Goal: Task Accomplishment & Management: Use online tool/utility

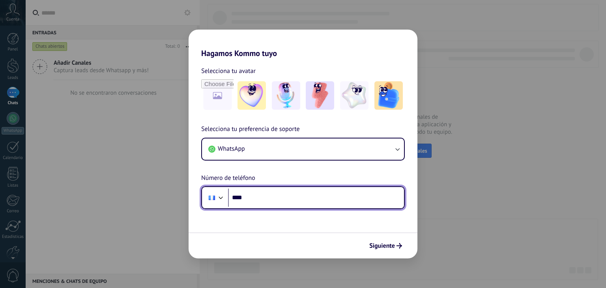
click at [264, 198] on input "****" at bounding box center [316, 198] width 176 height 18
type input "**********"
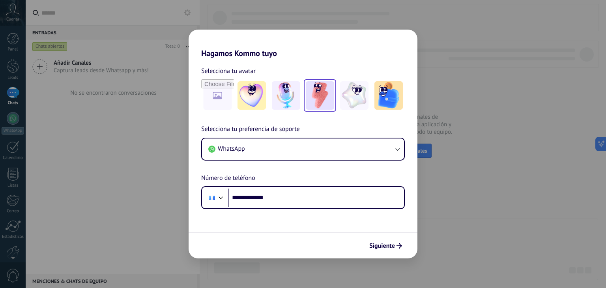
click at [325, 99] on img at bounding box center [320, 95] width 28 height 28
click at [217, 93] on input "file" at bounding box center [217, 95] width 31 height 31
click at [220, 99] on input "file" at bounding box center [217, 95] width 31 height 31
click at [215, 92] on input "file" at bounding box center [217, 95] width 31 height 31
type input "**********"
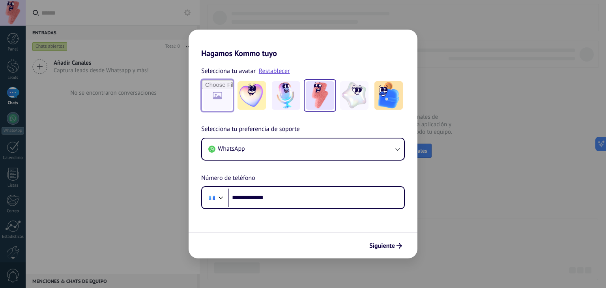
click at [206, 101] on input "file" at bounding box center [217, 95] width 31 height 31
click at [324, 94] on img at bounding box center [320, 95] width 28 height 28
click at [384, 245] on span "Siguiente" at bounding box center [382, 246] width 26 height 6
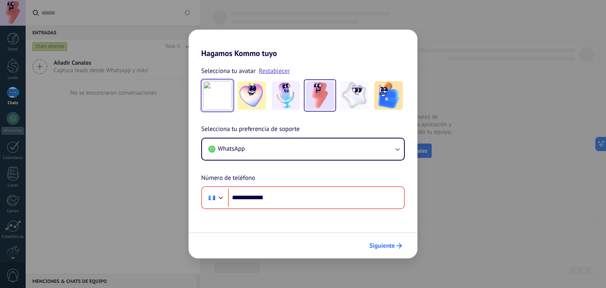
click at [392, 244] on span "Siguiente" at bounding box center [382, 246] width 26 height 6
click at [388, 247] on span "Siguiente" at bounding box center [382, 246] width 26 height 6
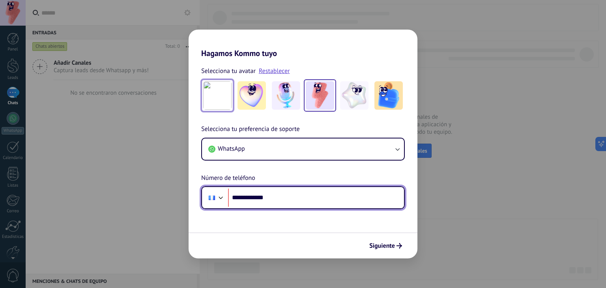
click at [277, 198] on input "**********" at bounding box center [316, 198] width 176 height 18
type input "**********"
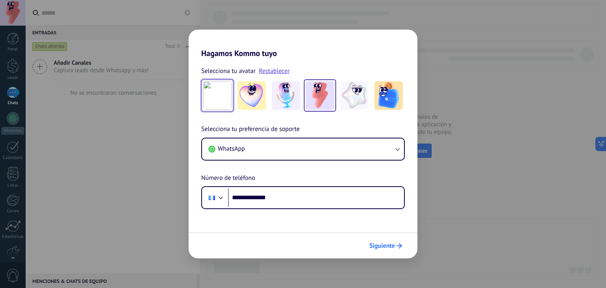
click at [385, 244] on span "Siguiente" at bounding box center [382, 246] width 26 height 6
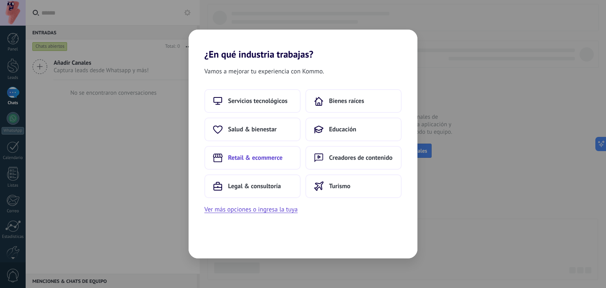
click at [263, 163] on button "Retail & ecommerce" at bounding box center [252, 158] width 96 height 24
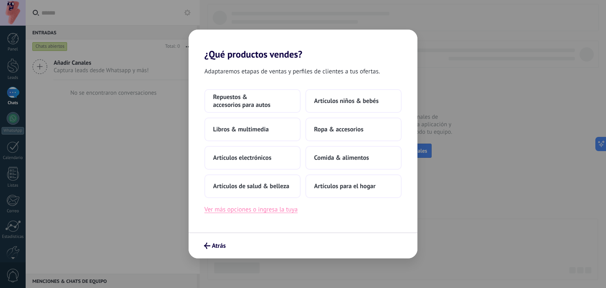
drag, startPoint x: 264, startPoint y: 210, endPoint x: 246, endPoint y: 211, distance: 18.2
click at [246, 211] on button "Ver más opciones o ingresa la tuya" at bounding box center [250, 209] width 93 height 10
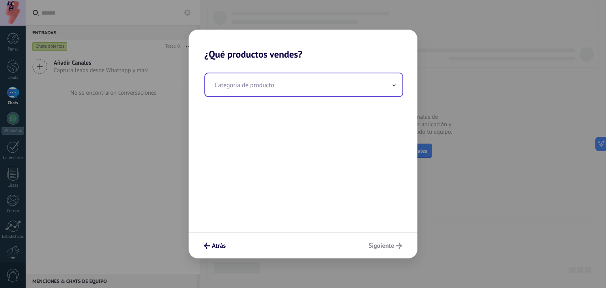
click at [280, 91] on input "text" at bounding box center [303, 84] width 197 height 23
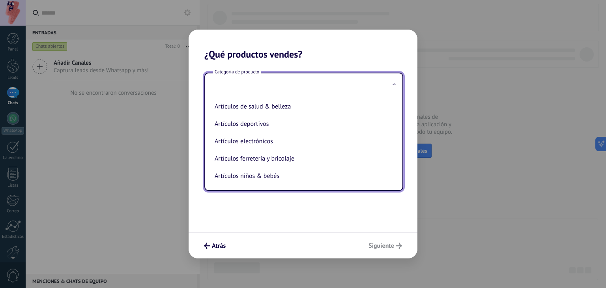
type input "*"
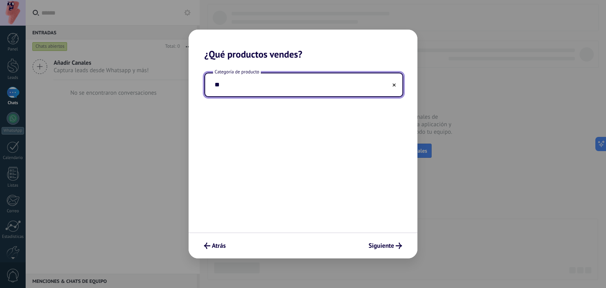
type input "*"
type input "**********"
click at [392, 247] on span "Siguiente" at bounding box center [382, 246] width 26 height 6
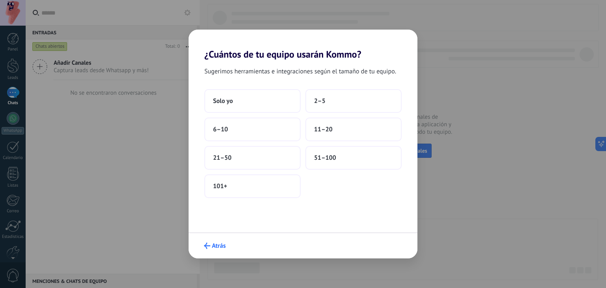
click at [213, 243] on span "Atrás" at bounding box center [219, 246] width 14 height 6
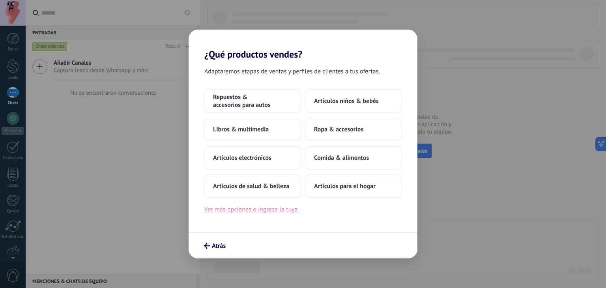
click at [249, 212] on button "Ver más opciones o ingresa la tuya" at bounding box center [250, 209] width 93 height 10
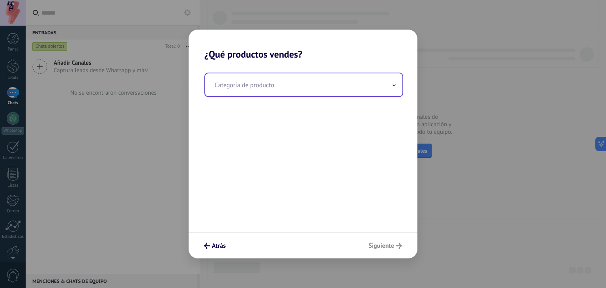
type input "*"
click at [307, 89] on input "*" at bounding box center [303, 84] width 197 height 23
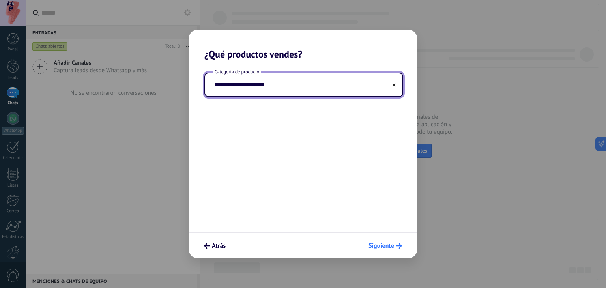
type input "**********"
click at [377, 243] on span "Siguiente" at bounding box center [382, 246] width 26 height 6
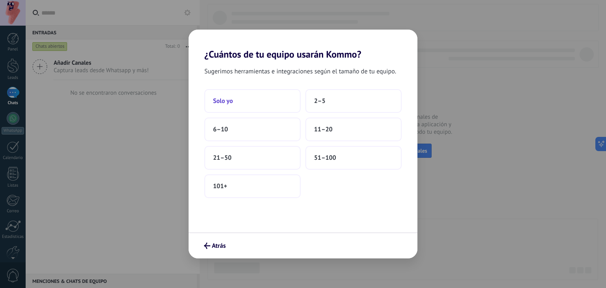
click at [258, 100] on button "Solo yo" at bounding box center [252, 101] width 96 height 24
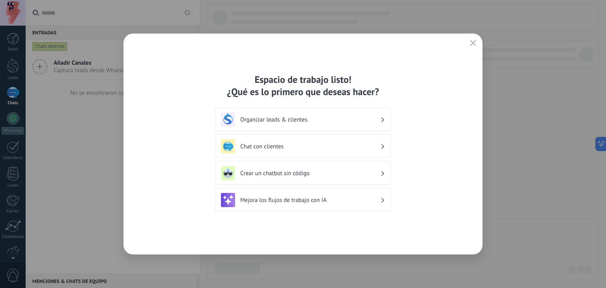
click at [328, 119] on h3 "Organizar leads & clientes" at bounding box center [310, 119] width 140 height 7
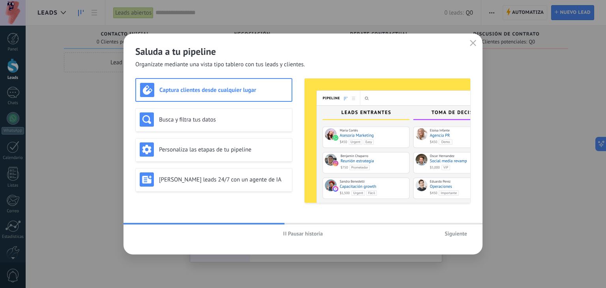
click at [299, 236] on span "Pausar historia" at bounding box center [305, 234] width 35 height 6
click at [261, 182] on h3 "Genera leads 24/7 con un agente de IA" at bounding box center [223, 179] width 129 height 7
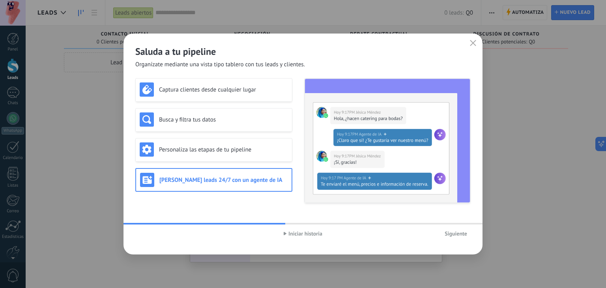
click at [452, 239] on button "Siguiente" at bounding box center [456, 234] width 30 height 12
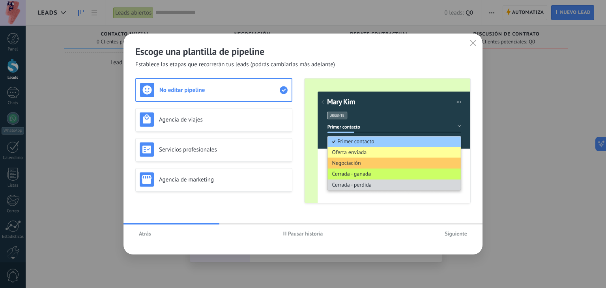
click at [292, 234] on span "Pausar historia" at bounding box center [305, 234] width 35 height 6
click at [215, 180] on h3 "Agencia de marketing" at bounding box center [223, 179] width 129 height 7
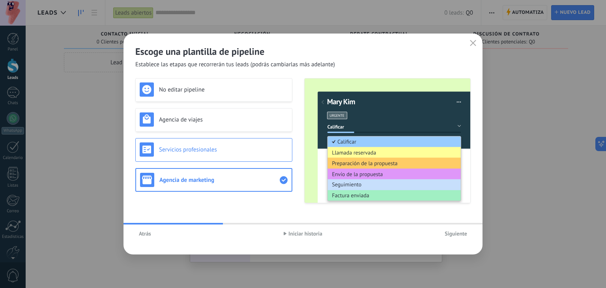
click at [212, 152] on h3 "Servicios profesionales" at bounding box center [223, 149] width 129 height 7
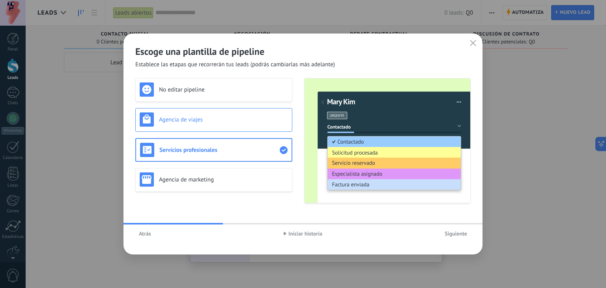
click at [218, 124] on div "Agencia de viajes" at bounding box center [214, 119] width 148 height 14
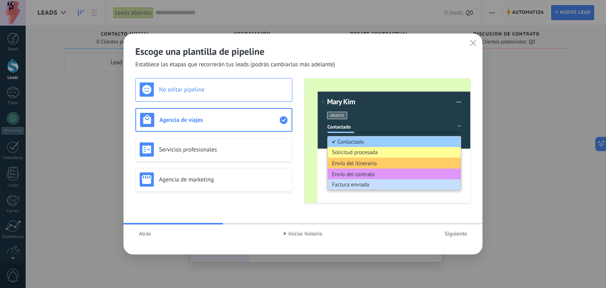
click at [210, 96] on div "No editar pipeline" at bounding box center [214, 89] width 148 height 14
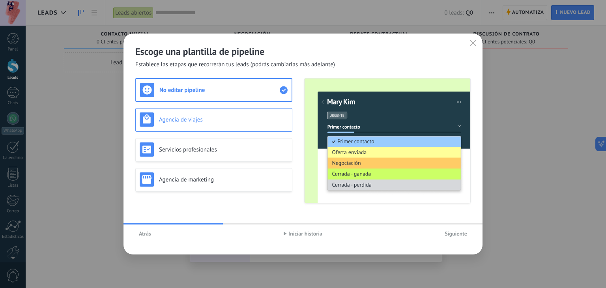
click at [203, 118] on h3 "Agencia de viajes" at bounding box center [223, 119] width 129 height 7
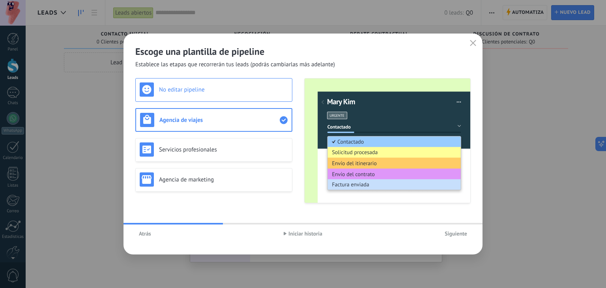
click at [214, 98] on div "No editar pipeline" at bounding box center [213, 90] width 157 height 24
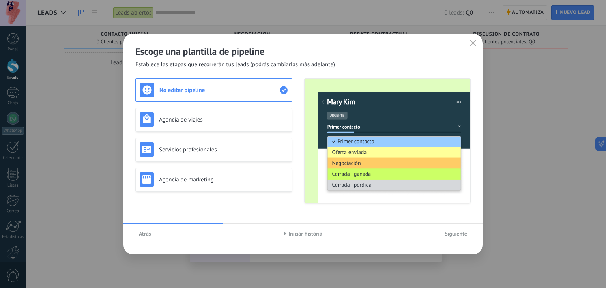
click at [186, 165] on div "No editar pipeline Agencia de viajes Servicios profesionales Agencia de marketi…" at bounding box center [213, 140] width 157 height 125
click at [196, 153] on div "Servicios profesionales" at bounding box center [214, 149] width 148 height 14
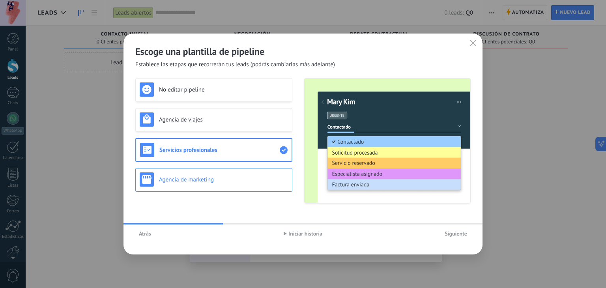
click at [251, 176] on h3 "Agencia de marketing" at bounding box center [223, 179] width 129 height 7
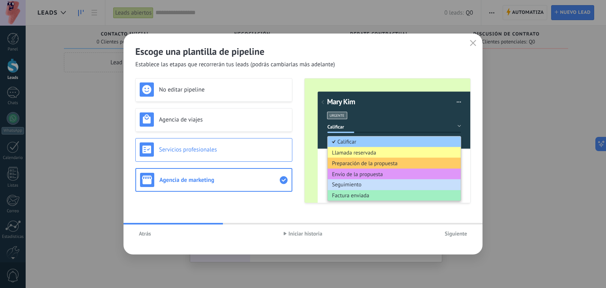
click at [224, 151] on h3 "Servicios profesionales" at bounding box center [223, 149] width 129 height 7
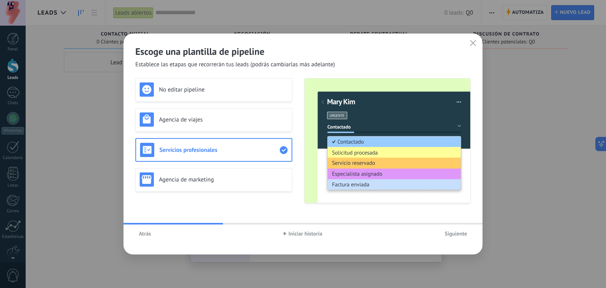
click at [454, 233] on span "Siguiente" at bounding box center [456, 234] width 22 height 6
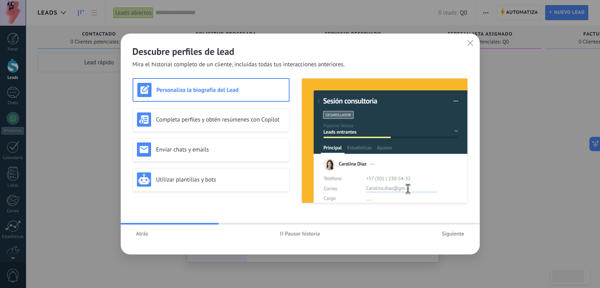
click at [307, 236] on span "Pausar historia" at bounding box center [302, 234] width 35 height 6
click at [215, 184] on div "Utilizar plantillas y bots" at bounding box center [211, 179] width 148 height 14
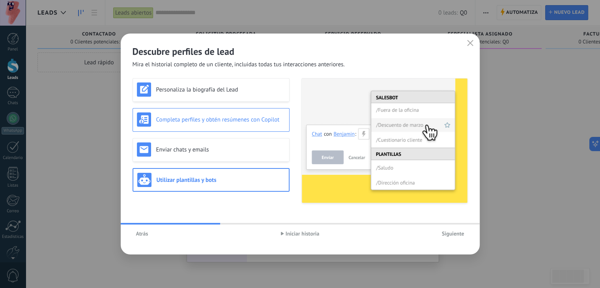
click at [232, 119] on h3 "Completa perfiles y obtén resúmenes con Copilot" at bounding box center [220, 119] width 129 height 7
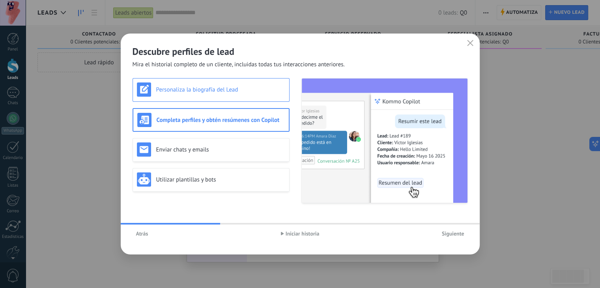
click at [243, 89] on h3 "Personaliza la biografía del Lead" at bounding box center [220, 89] width 129 height 7
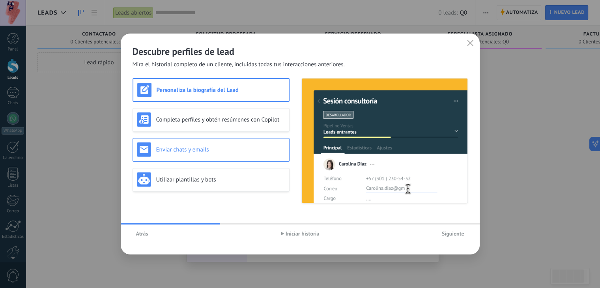
click at [206, 153] on h3 "Enviar chats y emails" at bounding box center [220, 149] width 129 height 7
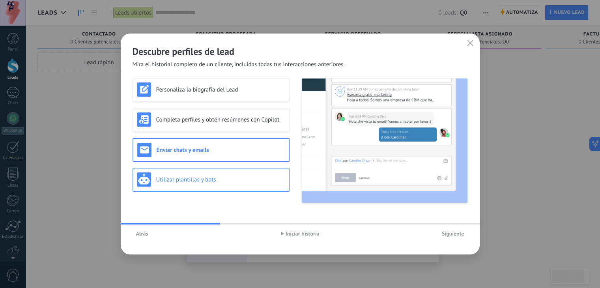
click at [220, 181] on h3 "Utilizar plantillas y bots" at bounding box center [220, 179] width 129 height 7
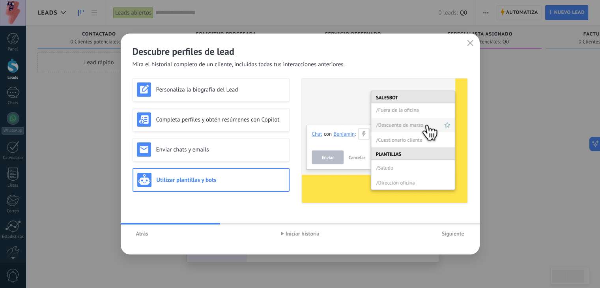
click at [449, 233] on span "Siguiente" at bounding box center [453, 234] width 22 height 6
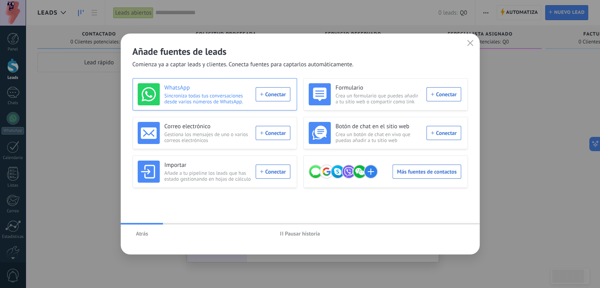
click at [268, 95] on div "WhatsApp Sincroniza todas tus conversaciones desde varios números de WhatsApp. …" at bounding box center [214, 94] width 153 height 22
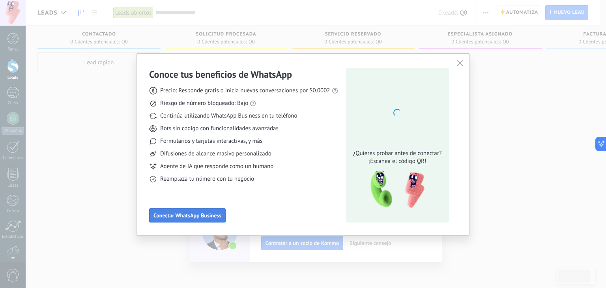
click at [189, 215] on span "Conectar WhatsApp Business" at bounding box center [188, 216] width 68 height 6
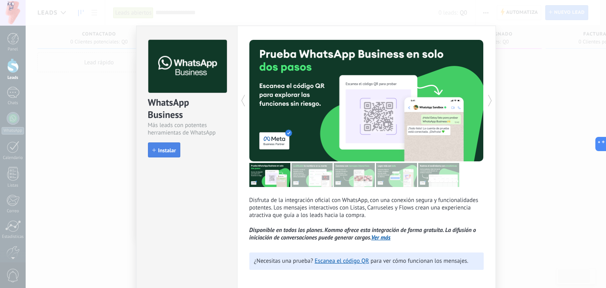
click at [163, 149] on span "Instalar" at bounding box center [167, 151] width 18 height 6
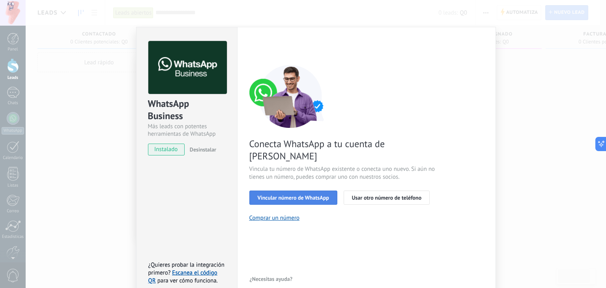
click at [304, 195] on span "Vincular número de WhatsApp" at bounding box center [293, 198] width 71 height 6
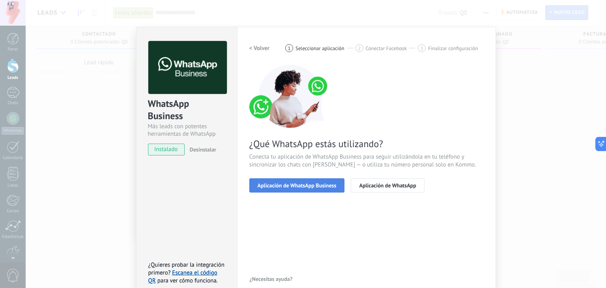
click at [300, 186] on span "Aplicación de WhatsApp Business" at bounding box center [297, 186] width 79 height 6
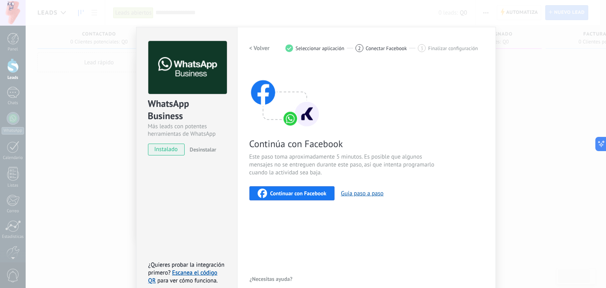
click at [291, 195] on span "Continuar con Facebook" at bounding box center [298, 194] width 56 height 6
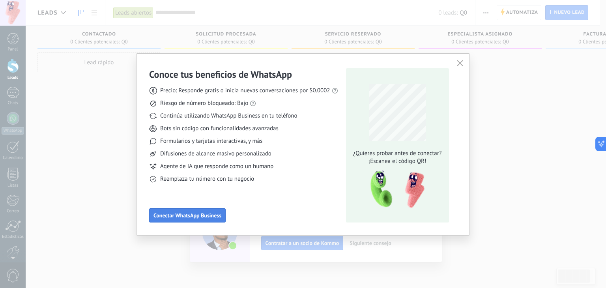
click at [171, 218] on span "Conectar WhatsApp Business" at bounding box center [188, 216] width 68 height 6
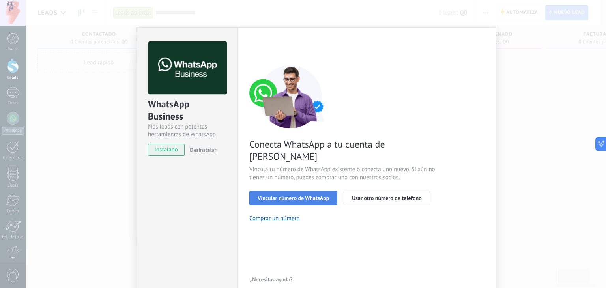
click at [283, 195] on span "Vincular número de WhatsApp" at bounding box center [293, 198] width 71 height 6
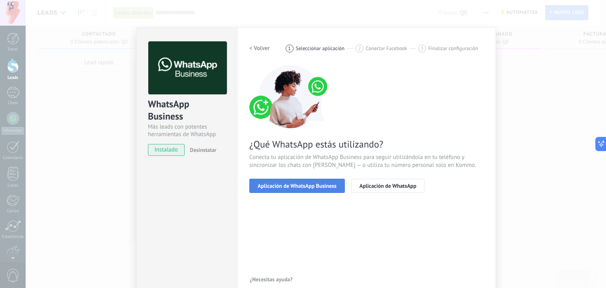
click at [321, 187] on span "Aplicación de WhatsApp Business" at bounding box center [297, 186] width 79 height 6
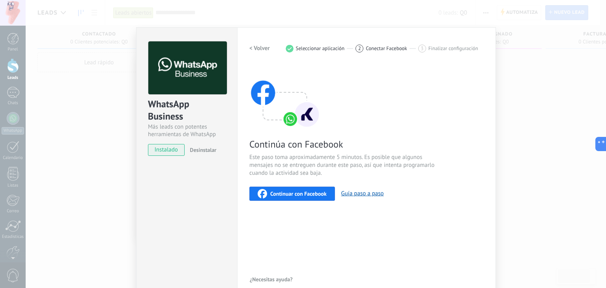
click at [307, 191] on span "Continuar con Facebook" at bounding box center [298, 194] width 56 height 6
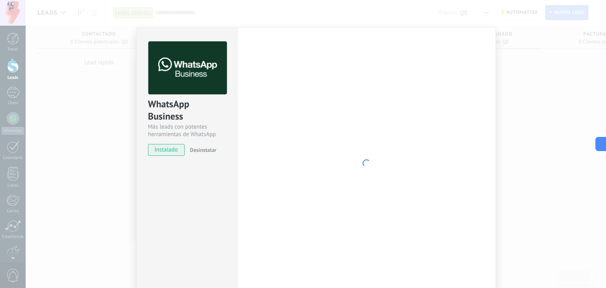
click at [298, 176] on div at bounding box center [366, 163] width 234 height 244
click at [167, 151] on span "instalado" at bounding box center [166, 150] width 36 height 12
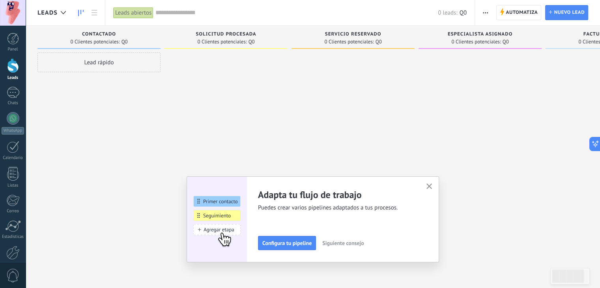
click at [431, 187] on use "button" at bounding box center [430, 187] width 6 height 6
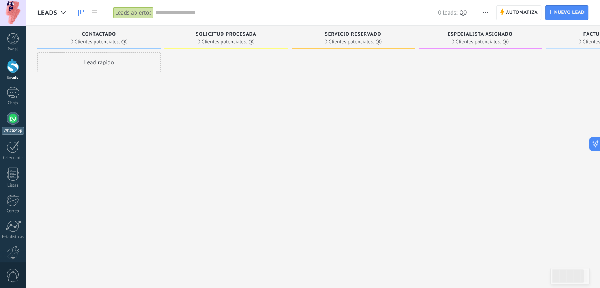
click at [13, 117] on div at bounding box center [13, 118] width 13 height 13
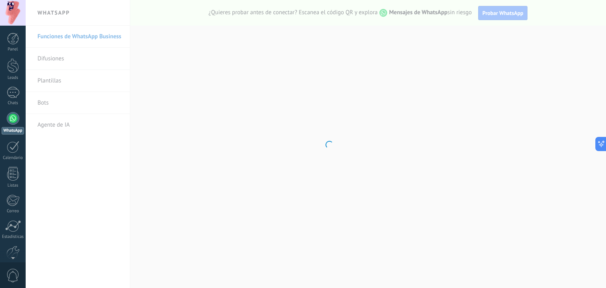
click at [215, 215] on body ".abccls-1,.abccls-2{fill-rule:evenodd}.abccls-2{fill:#fff} .abfcls-1{fill:none}…" at bounding box center [303, 144] width 606 height 288
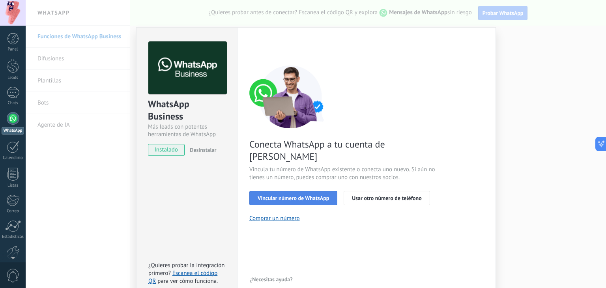
click at [264, 195] on span "Vincular número de WhatsApp" at bounding box center [293, 198] width 71 height 6
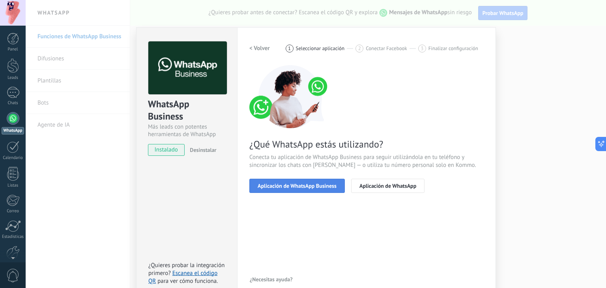
click at [277, 184] on span "Aplicación de WhatsApp Business" at bounding box center [297, 186] width 79 height 6
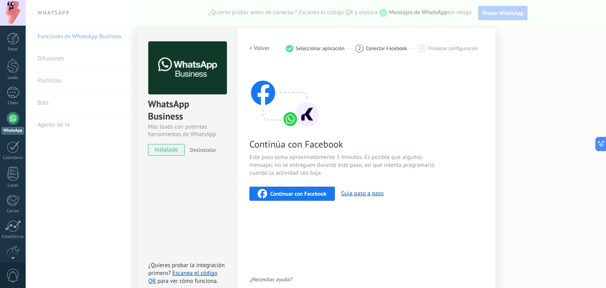
click at [281, 197] on div "Continuar con Facebook" at bounding box center [292, 193] width 69 height 9
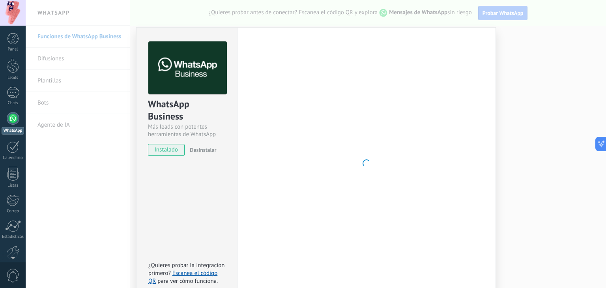
scroll to position [11, 0]
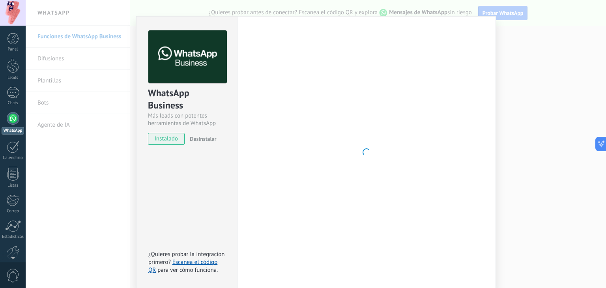
click at [300, 169] on div at bounding box center [366, 152] width 234 height 244
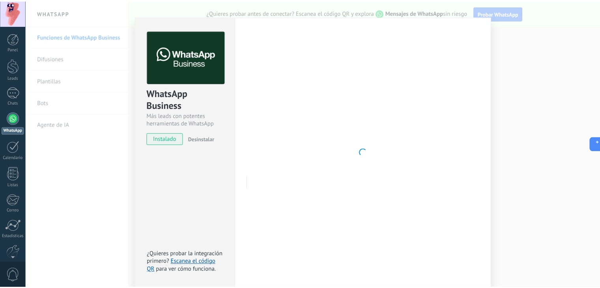
scroll to position [0, 0]
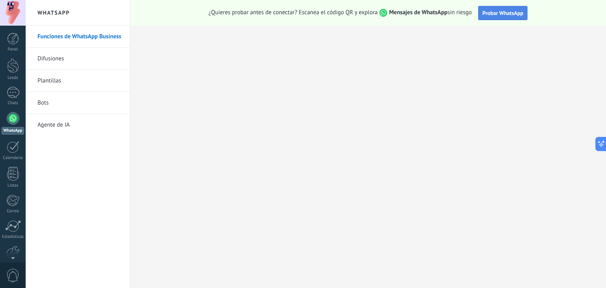
click at [493, 13] on span "Probar WhatsApp" at bounding box center [503, 12] width 41 height 7
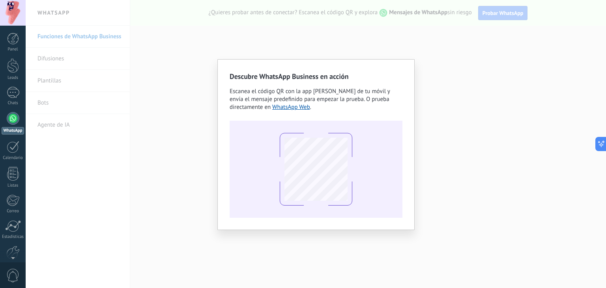
drag, startPoint x: 466, startPoint y: 64, endPoint x: 521, endPoint y: 158, distance: 109.1
click at [521, 158] on div "Descubre WhatsApp Business en acción Escanea el código QR con la app [PERSON_NA…" at bounding box center [316, 144] width 581 height 288
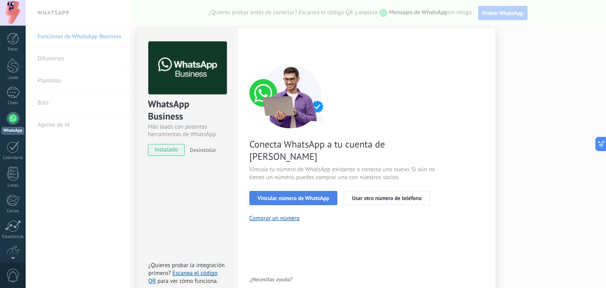
click at [308, 195] on span "Vincular número de WhatsApp" at bounding box center [293, 198] width 71 height 6
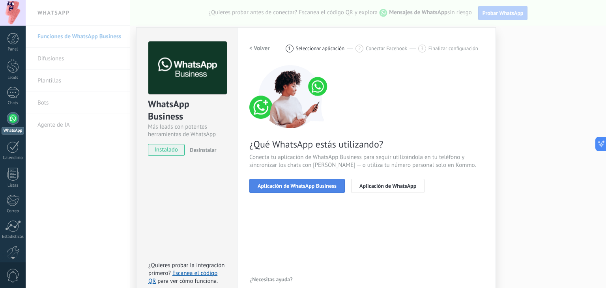
click at [290, 184] on span "Aplicación de WhatsApp Business" at bounding box center [297, 186] width 79 height 6
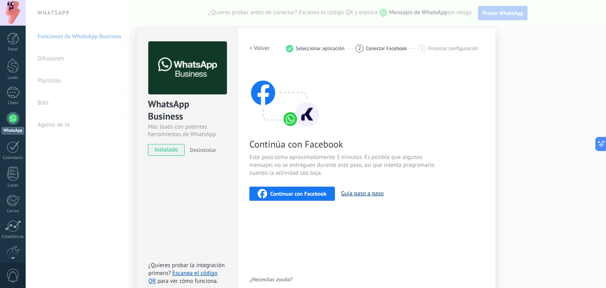
click at [367, 195] on button "Guía paso a paso" at bounding box center [362, 193] width 43 height 7
click at [277, 194] on span "Continuar con Facebook" at bounding box center [298, 194] width 56 height 6
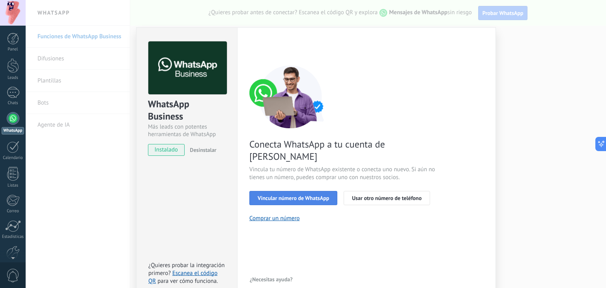
click at [309, 195] on span "Vincular número de WhatsApp" at bounding box center [293, 198] width 71 height 6
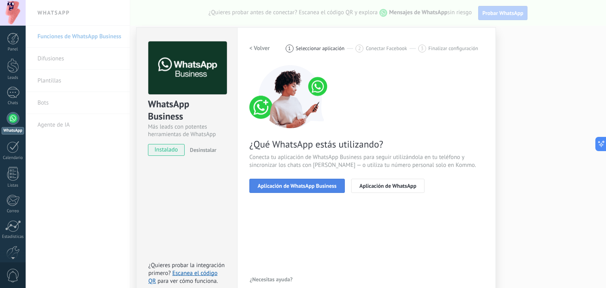
click at [304, 188] on span "Aplicación de WhatsApp Business" at bounding box center [297, 186] width 79 height 6
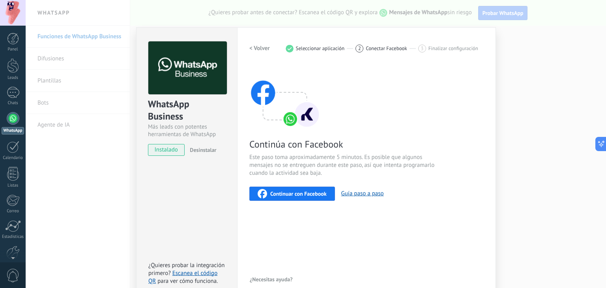
click at [303, 191] on span "Continuar con Facebook" at bounding box center [298, 194] width 56 height 6
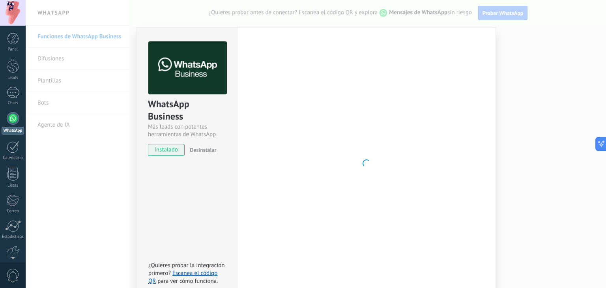
click at [178, 167] on div "WhatsApp Business Más leads con potentes herramientas de WhatsApp instalado Des…" at bounding box center [186, 163] width 101 height 272
click at [73, 186] on div "WhatsApp Business Más leads con potentes herramientas de WhatsApp instalado Des…" at bounding box center [316, 144] width 581 height 288
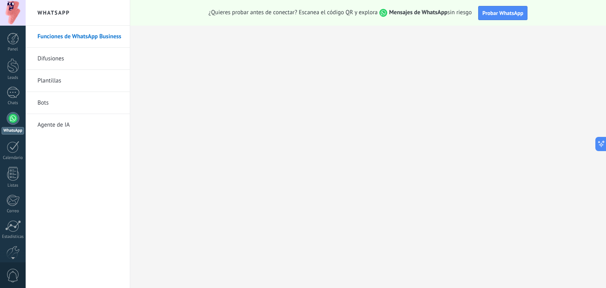
click at [55, 101] on link "Bots" at bounding box center [79, 103] width 84 height 22
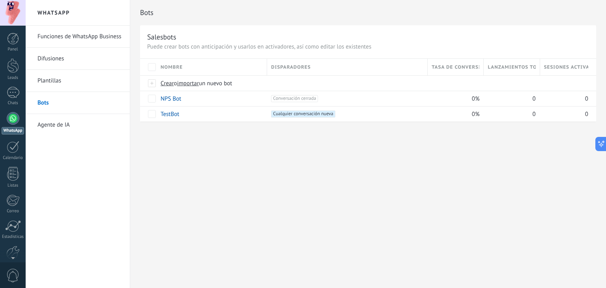
click at [58, 60] on link "Difusiones" at bounding box center [79, 59] width 84 height 22
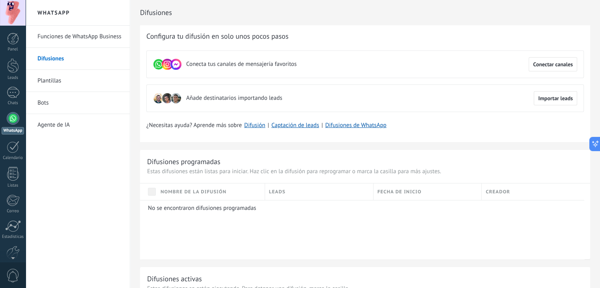
click at [71, 103] on link "Bots" at bounding box center [79, 103] width 84 height 22
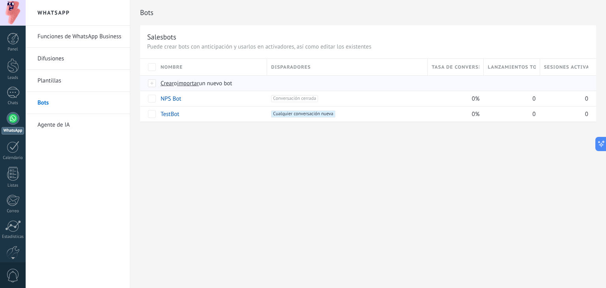
click at [152, 84] on div at bounding box center [152, 83] width 9 height 7
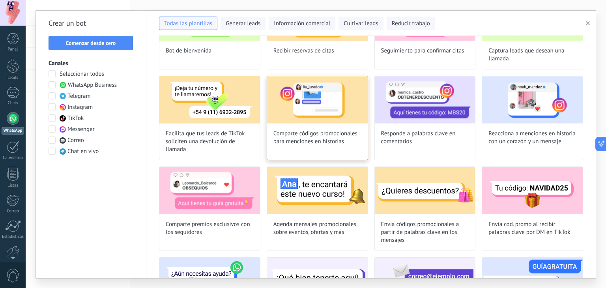
scroll to position [81, 0]
click at [52, 84] on span at bounding box center [52, 84] width 7 height 7
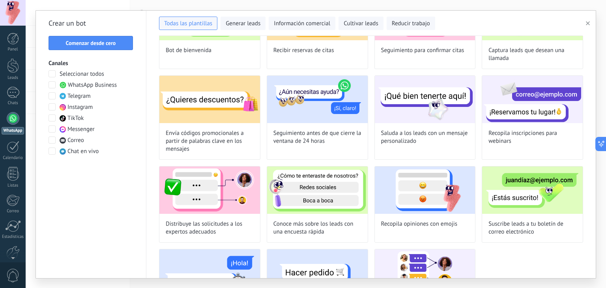
click at [51, 118] on span at bounding box center [52, 117] width 7 height 7
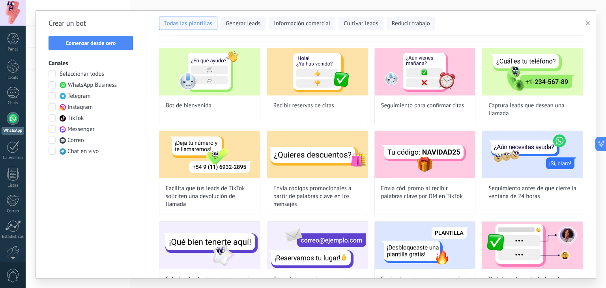
scroll to position [0, 0]
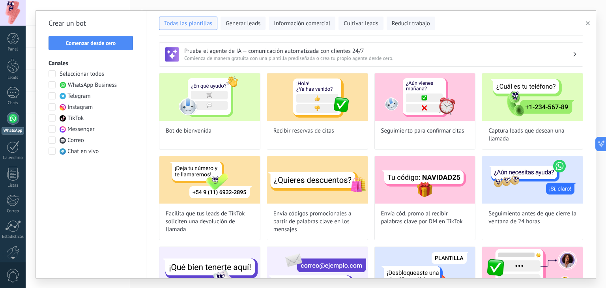
click at [52, 118] on span at bounding box center [52, 117] width 7 height 7
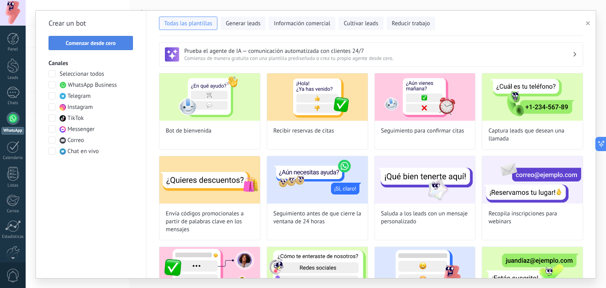
click at [112, 47] on button "Comenzar desde cero" at bounding box center [91, 43] width 84 height 14
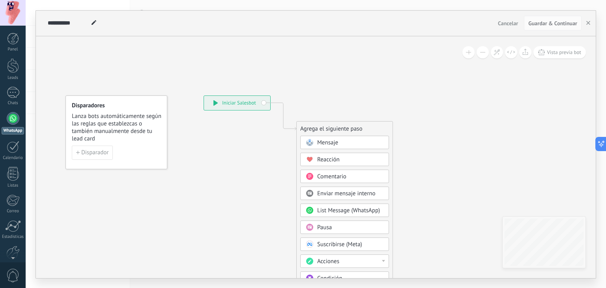
click at [321, 142] on span "Mensaje" at bounding box center [327, 142] width 21 height 7
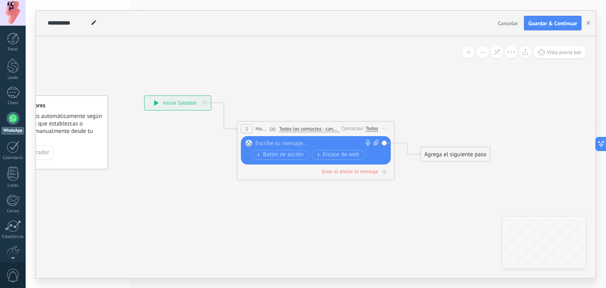
click at [286, 139] on div "Reemplazar Quitar Convertir a mensaje de voz Arrastre la imagen aquí para adjun…" at bounding box center [316, 150] width 150 height 28
click at [284, 143] on div at bounding box center [314, 144] width 117 height 8
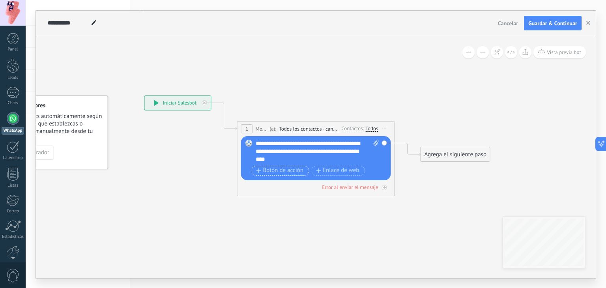
click at [294, 171] on span "Botón de acción" at bounding box center [280, 170] width 47 height 6
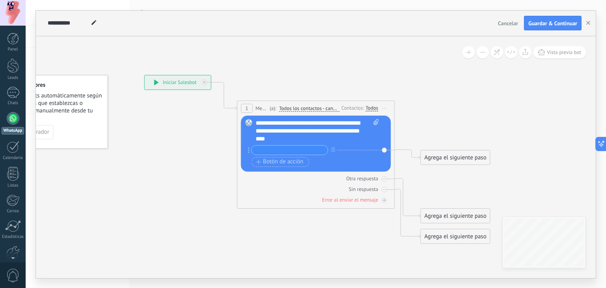
click at [453, 156] on div "Agrega el siguiente paso" at bounding box center [455, 157] width 69 height 13
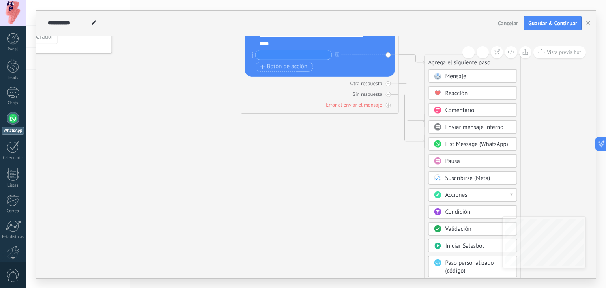
click at [472, 188] on div "Acciones" at bounding box center [473, 194] width 89 height 13
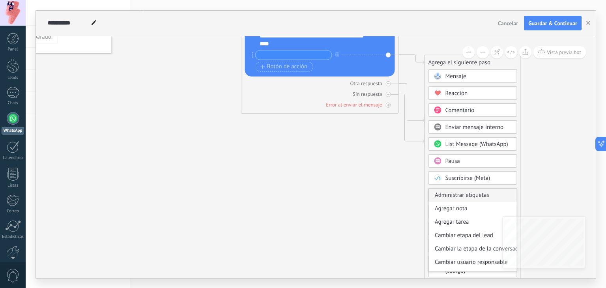
click at [470, 194] on div "Administrar etiquetas" at bounding box center [473, 194] width 88 height 13
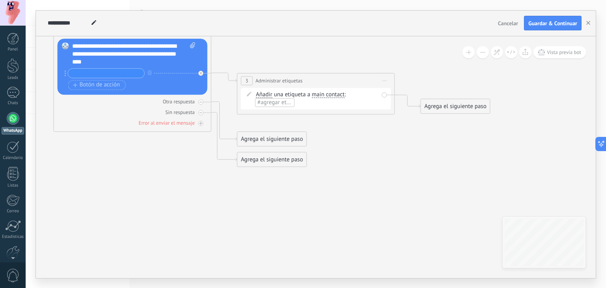
click at [385, 80] on icon at bounding box center [385, 80] width 4 height 1
click at [396, 132] on div "Borrar" at bounding box center [421, 132] width 78 height 13
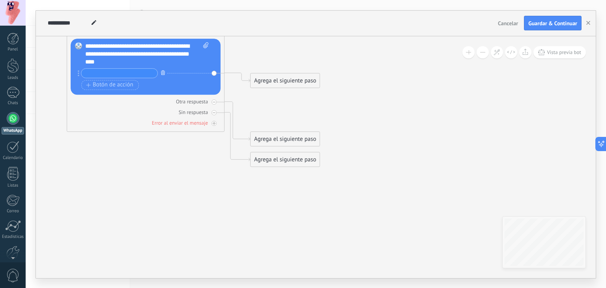
click at [164, 72] on icon "button" at bounding box center [163, 72] width 4 height 5
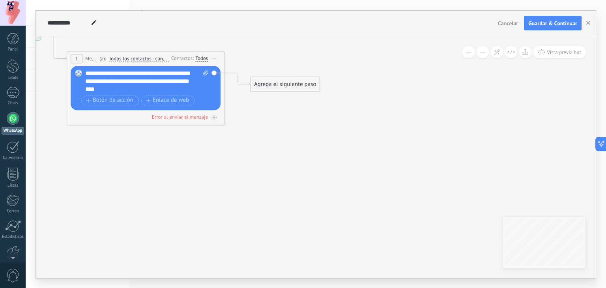
click at [279, 82] on div "Agrega el siguiente paso" at bounding box center [285, 84] width 69 height 13
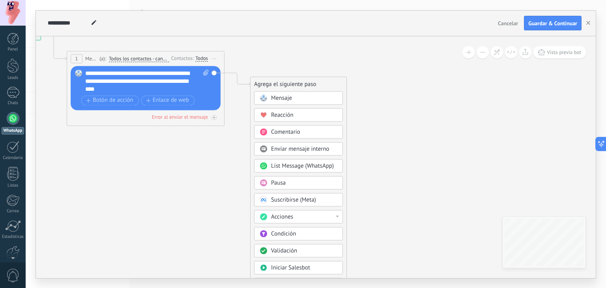
click at [291, 131] on span "Comentario" at bounding box center [285, 131] width 29 height 7
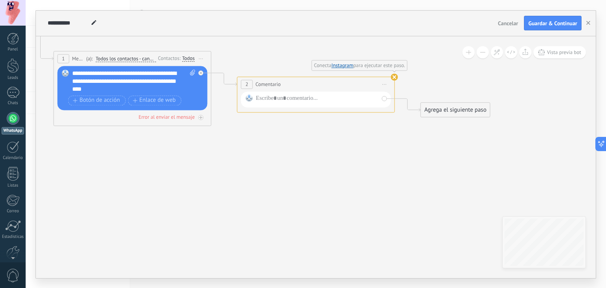
click at [386, 84] on icon at bounding box center [385, 84] width 4 height 1
click at [391, 134] on icon at bounding box center [390, 135] width 5 height 5
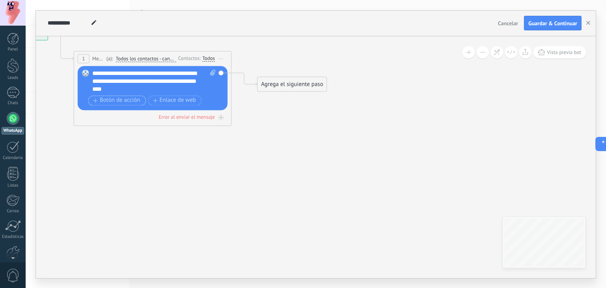
click at [130, 101] on span "Botón de acción" at bounding box center [116, 100] width 47 height 6
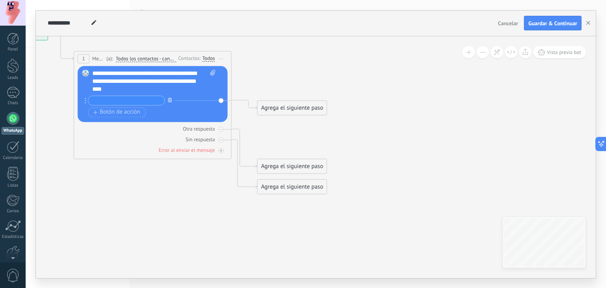
click at [170, 101] on icon "button" at bounding box center [170, 100] width 4 height 5
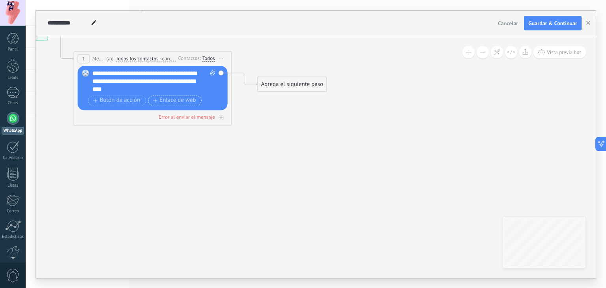
click at [173, 101] on span "Enlace de web" at bounding box center [174, 100] width 43 height 6
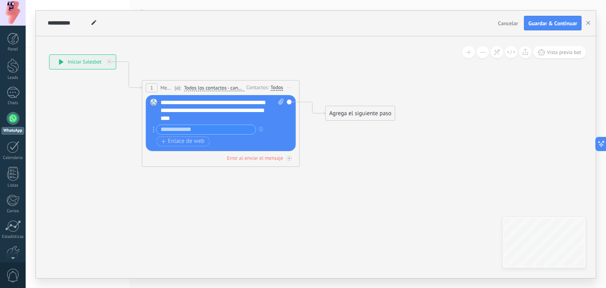
click at [199, 128] on input "text" at bounding box center [206, 129] width 99 height 9
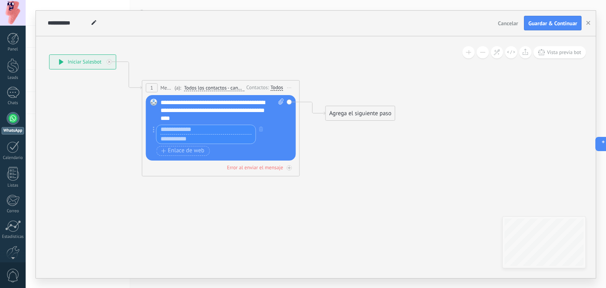
paste input "**********"
type input "**********"
click at [324, 161] on icon at bounding box center [209, 139] width 714 height 564
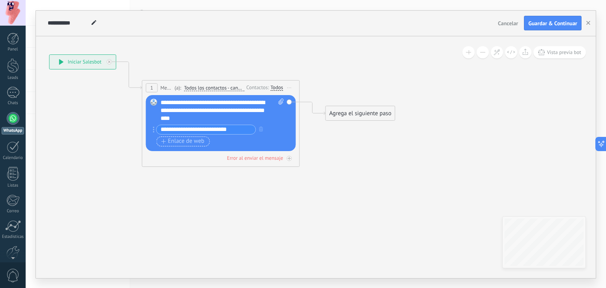
click at [199, 141] on span "Enlace de web" at bounding box center [182, 141] width 43 height 6
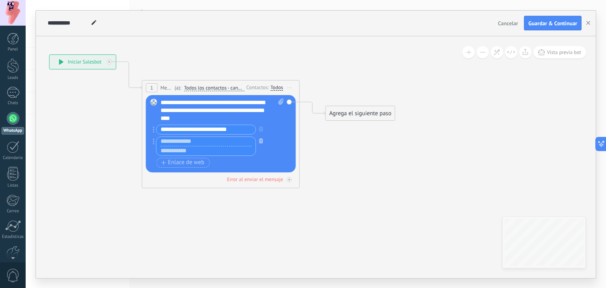
click at [259, 140] on icon "button" at bounding box center [261, 141] width 4 height 5
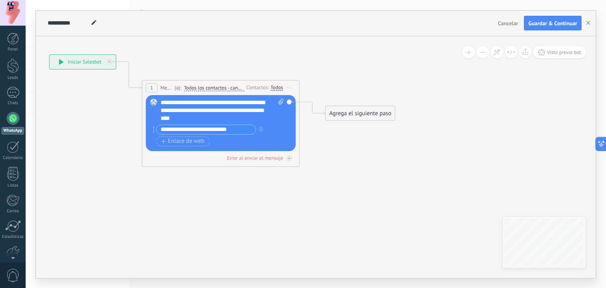
click at [319, 152] on icon at bounding box center [209, 139] width 714 height 564
click at [340, 142] on icon at bounding box center [209, 139] width 714 height 564
click at [287, 157] on icon at bounding box center [289, 158] width 4 height 4
click at [229, 158] on div "Error al enviar el mensaje" at bounding box center [255, 158] width 56 height 7
click at [287, 102] on div "Reemplazar Quitar Convertir a mensaje de voz Arrastre la imagen aquí para adjun…" at bounding box center [221, 123] width 150 height 56
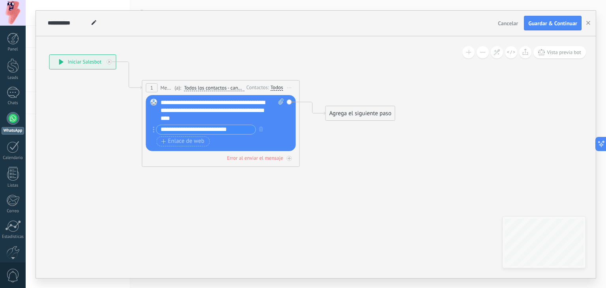
click at [289, 101] on div "Reemplazar Quitar Convertir a mensaje de voz Arrastre la imagen aquí para adjun…" at bounding box center [221, 123] width 150 height 56
click at [352, 118] on div "Agrega el siguiente paso" at bounding box center [360, 113] width 69 height 13
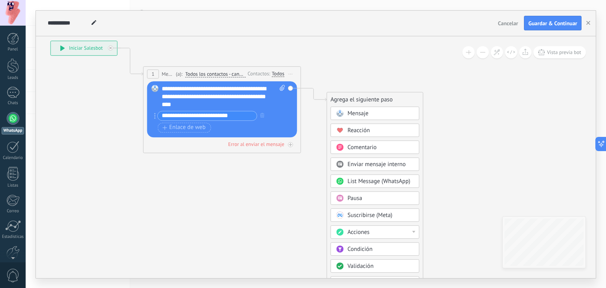
click at [384, 178] on span "List Message (WhatsApp)" at bounding box center [379, 181] width 63 height 7
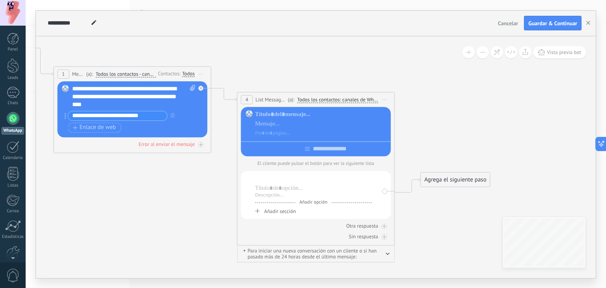
click at [286, 177] on div at bounding box center [313, 179] width 117 height 8
click at [273, 116] on div at bounding box center [321, 115] width 133 height 8
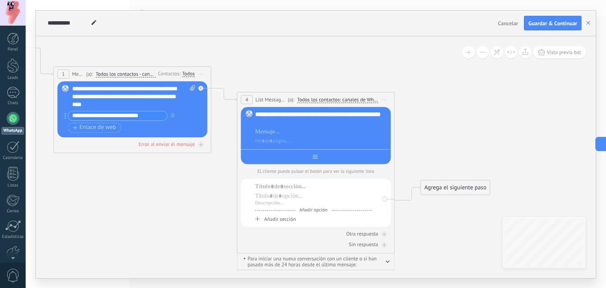
click at [296, 156] on div at bounding box center [316, 155] width 150 height 12
click at [311, 156] on div at bounding box center [316, 155] width 150 height 12
click at [315, 156] on div at bounding box center [316, 155] width 150 height 12
type input "**********"
click at [279, 191] on div at bounding box center [313, 187] width 117 height 8
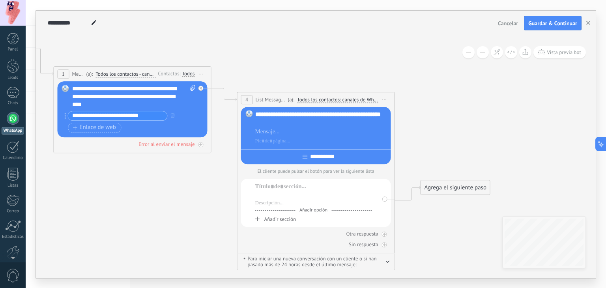
click at [281, 198] on div at bounding box center [313, 196] width 117 height 8
click at [272, 190] on div at bounding box center [313, 187] width 117 height 8
click at [272, 198] on div at bounding box center [313, 196] width 117 height 8
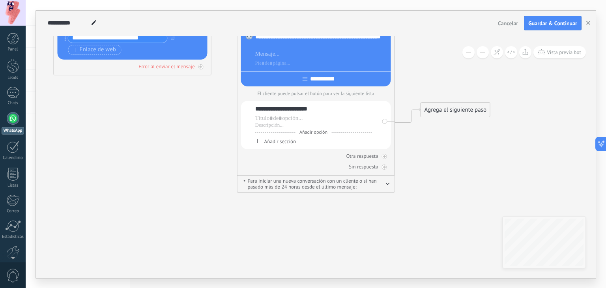
click at [275, 143] on span "Añadir sección" at bounding box center [280, 141] width 32 height 7
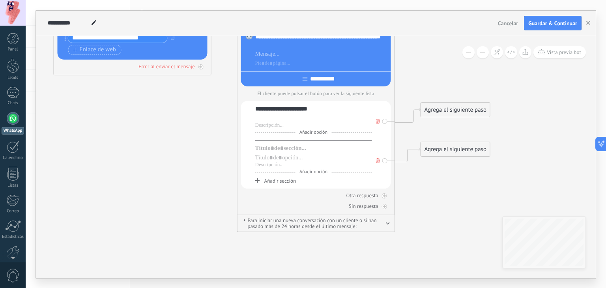
click at [274, 121] on div at bounding box center [313, 118] width 117 height 8
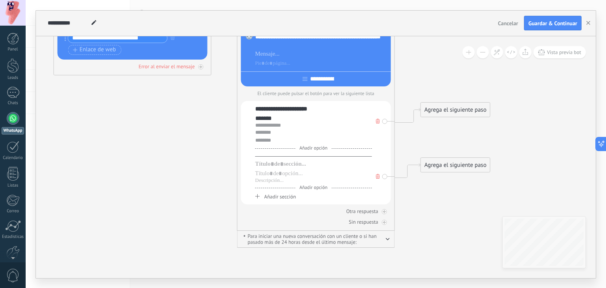
click at [280, 121] on div "*******" at bounding box center [313, 118] width 117 height 8
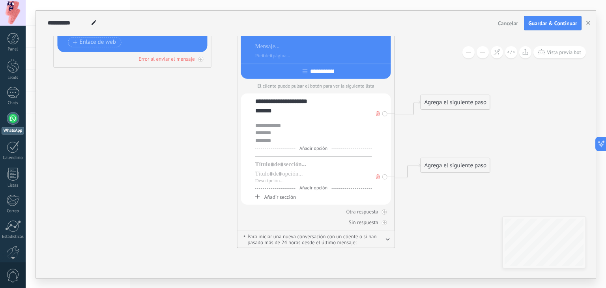
click at [435, 98] on div "Agrega el siguiente paso" at bounding box center [455, 102] width 69 height 13
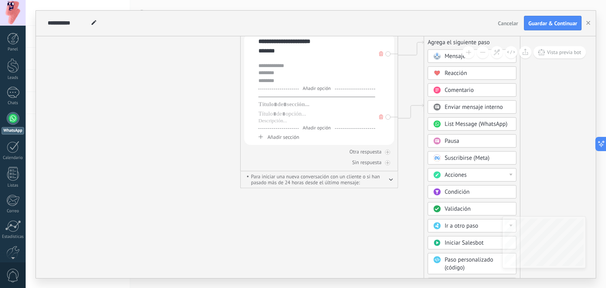
click at [464, 107] on span "Enviar mensaje interno" at bounding box center [474, 106] width 58 height 7
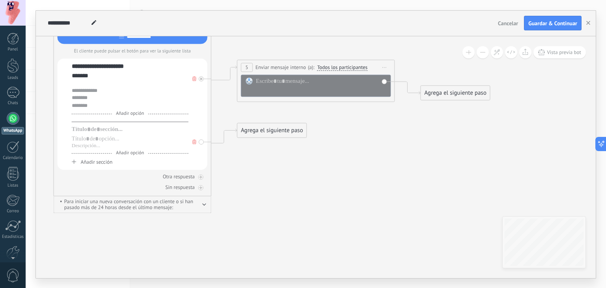
click at [384, 67] on icon at bounding box center [385, 67] width 4 height 1
click at [401, 122] on div "Borrar" at bounding box center [421, 118] width 78 height 13
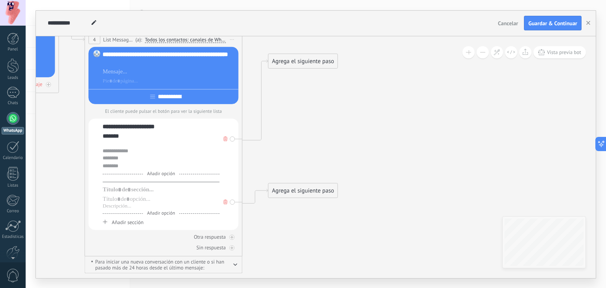
click at [308, 62] on div "Agrega el siguiente paso" at bounding box center [302, 60] width 69 height 13
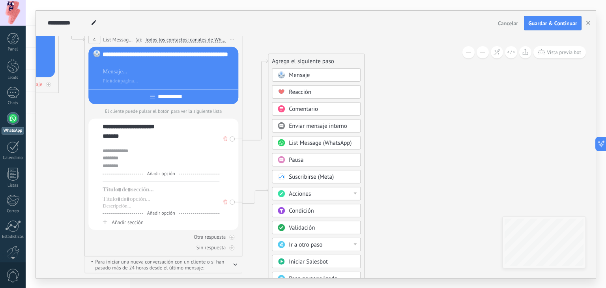
click at [307, 75] on span "Mensaje" at bounding box center [299, 74] width 21 height 7
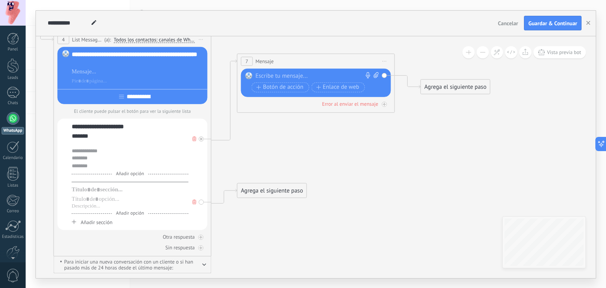
click at [293, 76] on div at bounding box center [314, 76] width 117 height 8
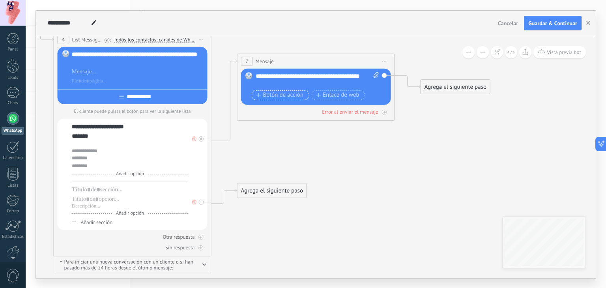
click at [289, 96] on span "Botón de acción" at bounding box center [280, 95] width 47 height 6
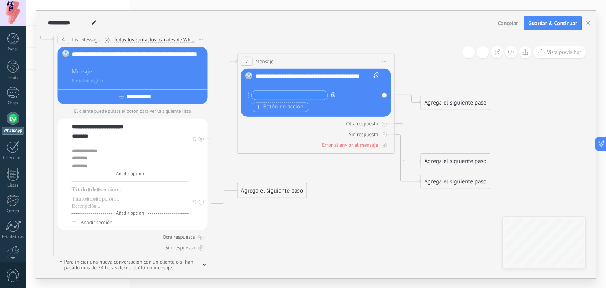
click at [332, 96] on icon "button" at bounding box center [334, 94] width 4 height 5
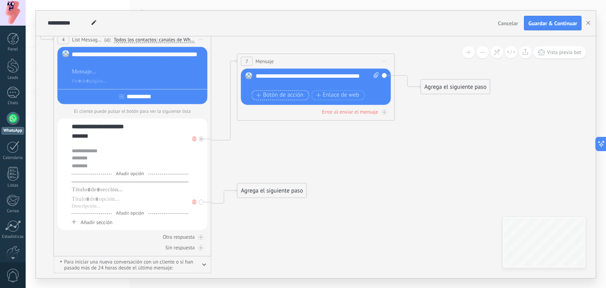
click at [259, 95] on icon "button" at bounding box center [259, 95] width 4 height 4
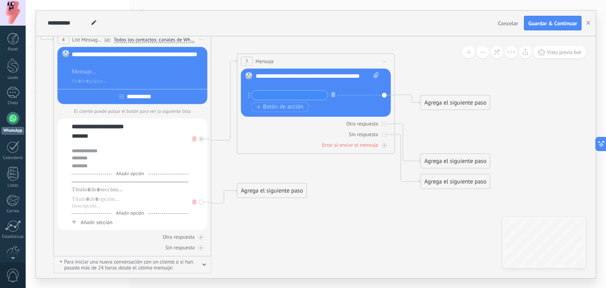
click at [333, 93] on icon "button" at bounding box center [334, 94] width 4 height 5
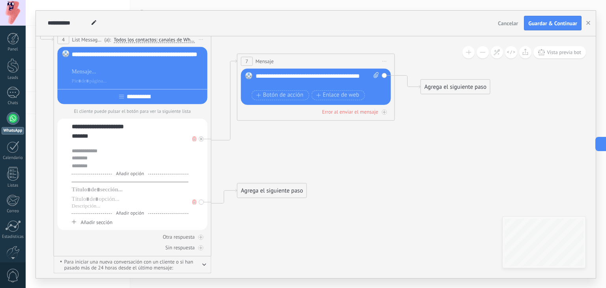
click at [375, 73] on icon at bounding box center [376, 75] width 5 height 6
click input "Subir" at bounding box center [0, 0] width 0 height 0
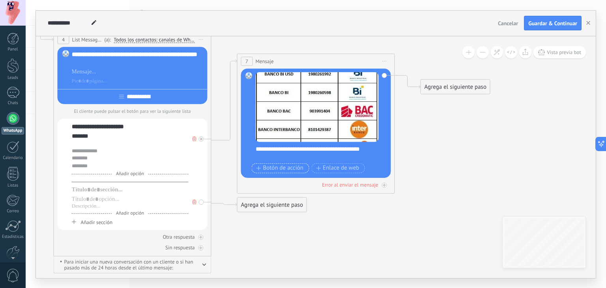
click at [279, 168] on span "Botón de acción" at bounding box center [280, 168] width 47 height 6
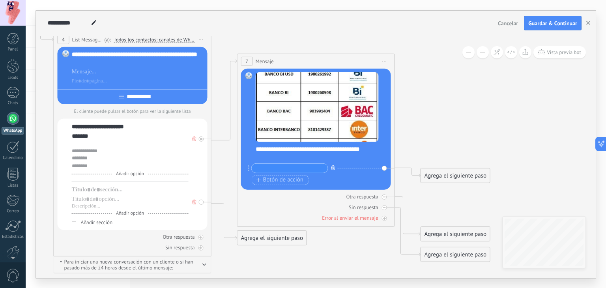
click at [335, 166] on icon "button" at bounding box center [334, 167] width 4 height 5
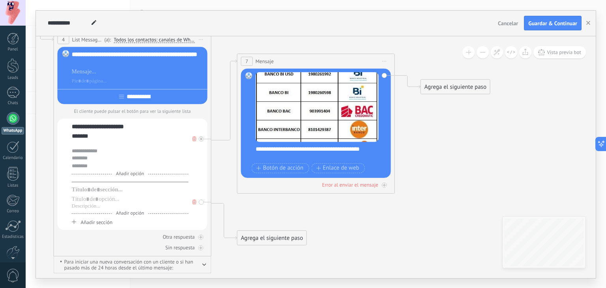
click at [450, 87] on div "Agrega el siguiente paso" at bounding box center [455, 86] width 69 height 13
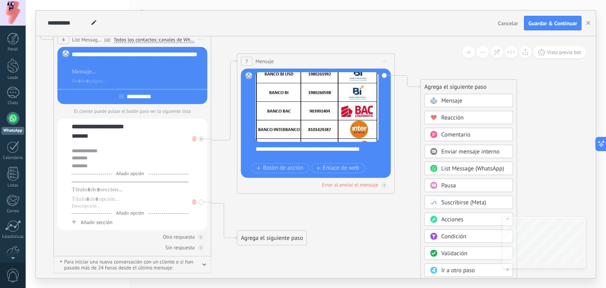
click at [452, 102] on span "Mensaje" at bounding box center [452, 100] width 21 height 7
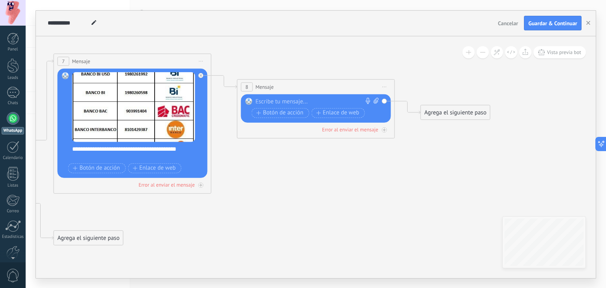
click at [306, 103] on div at bounding box center [314, 101] width 117 height 8
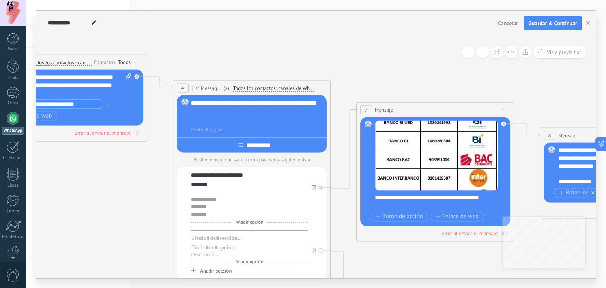
click at [201, 120] on div at bounding box center [257, 120] width 133 height 8
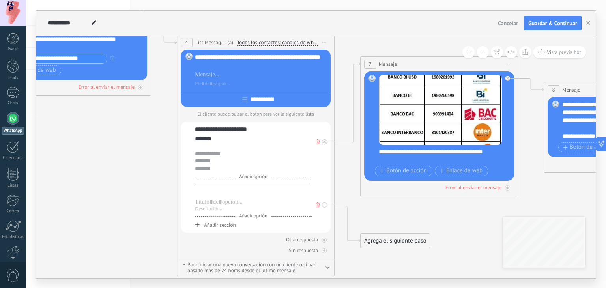
click at [216, 193] on div at bounding box center [253, 193] width 117 height 8
click at [210, 202] on div at bounding box center [253, 202] width 117 height 8
click at [266, 205] on div "**********" at bounding box center [253, 202] width 117 height 8
click at [211, 211] on div at bounding box center [253, 209] width 117 height 6
drag, startPoint x: 225, startPoint y: 143, endPoint x: 189, endPoint y: 141, distance: 35.2
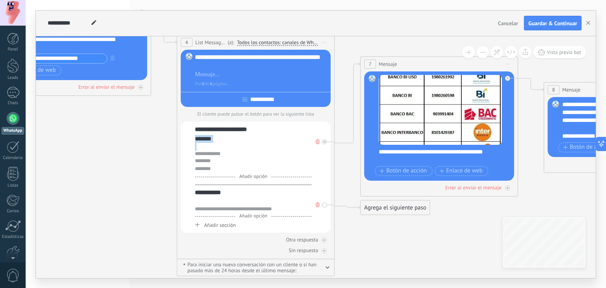
click at [189, 141] on div "**********" at bounding box center [256, 177] width 150 height 111
drag, startPoint x: 256, startPoint y: 130, endPoint x: 192, endPoint y: 137, distance: 64.3
click at [192, 137] on div "**********" at bounding box center [256, 177] width 150 height 111
drag, startPoint x: 220, startPoint y: 139, endPoint x: 187, endPoint y: 139, distance: 33.6
click at [187, 139] on div "**********" at bounding box center [256, 177] width 150 height 111
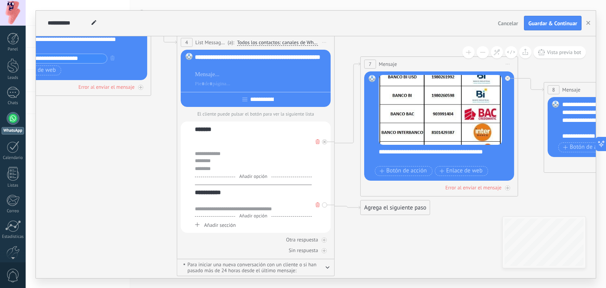
click at [191, 149] on div "**********" at bounding box center [256, 177] width 150 height 111
click at [197, 149] on div at bounding box center [253, 147] width 117 height 8
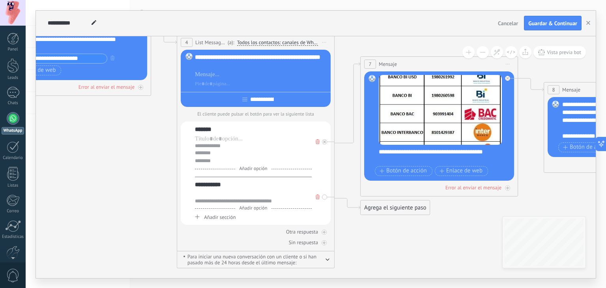
click at [195, 200] on div "**********" at bounding box center [253, 201] width 117 height 6
click at [221, 217] on span "Añadir sección" at bounding box center [220, 217] width 32 height 7
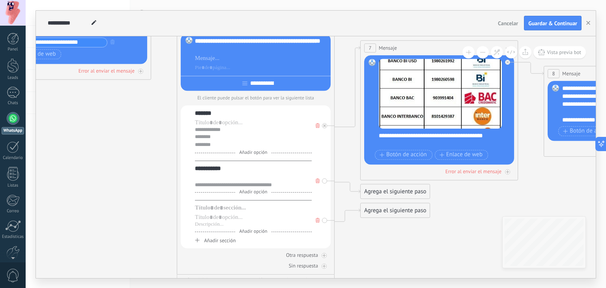
click at [318, 221] on icon at bounding box center [318, 220] width 4 height 5
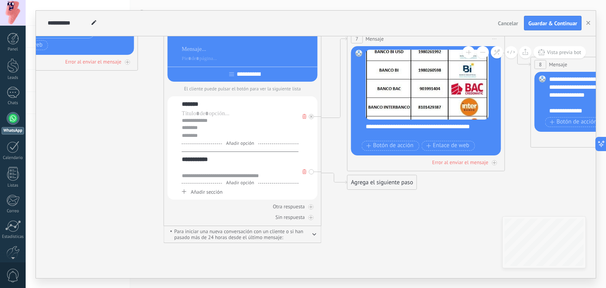
click at [207, 193] on span "Añadir sección" at bounding box center [207, 192] width 32 height 7
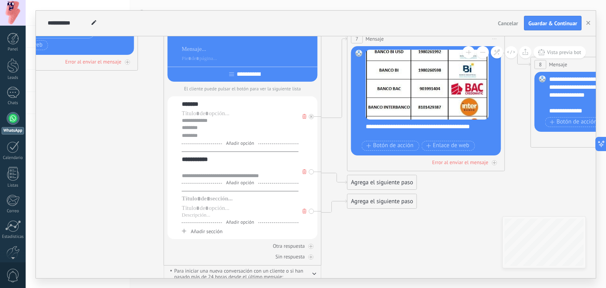
click at [305, 212] on icon at bounding box center [305, 211] width 4 height 5
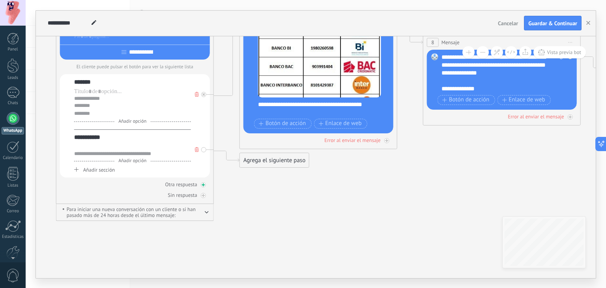
click at [203, 186] on icon at bounding box center [203, 185] width 4 height 4
click at [203, 185] on icon at bounding box center [203, 184] width 3 height 1
click at [197, 150] on icon at bounding box center [197, 149] width 4 height 5
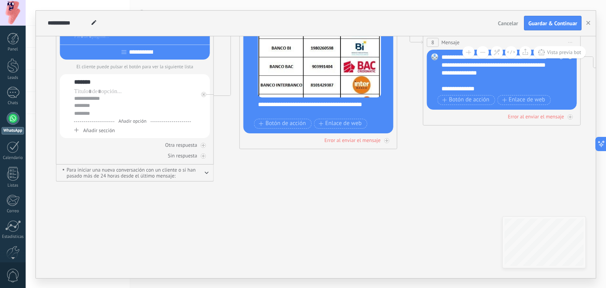
click at [101, 132] on span "Añadir sección" at bounding box center [99, 130] width 32 height 7
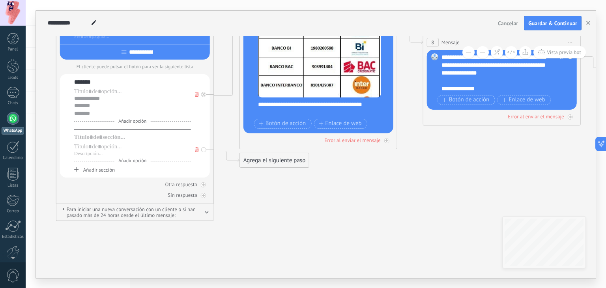
click at [103, 142] on div "Añadir opción Añadir sección" at bounding box center [132, 153] width 117 height 40
click at [96, 138] on div at bounding box center [132, 137] width 117 height 8
click at [106, 169] on span "Añadir sección" at bounding box center [99, 170] width 32 height 7
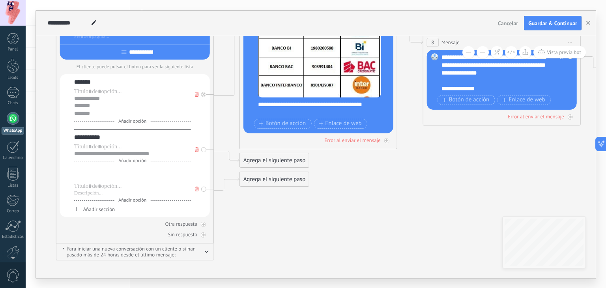
click at [91, 180] on div at bounding box center [132, 177] width 117 height 8
click at [86, 197] on div at bounding box center [132, 193] width 117 height 6
click at [90, 187] on div at bounding box center [132, 186] width 117 height 8
click at [93, 195] on div at bounding box center [132, 193] width 117 height 6
paste div
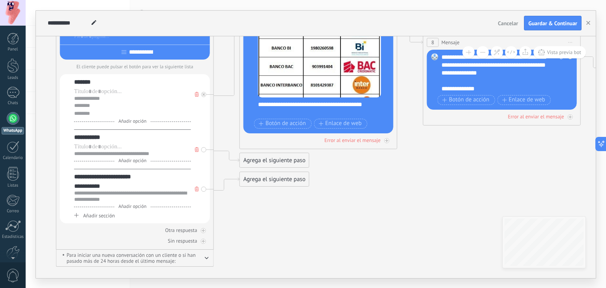
click at [103, 193] on div "**********" at bounding box center [132, 196] width 117 height 13
drag, startPoint x: 97, startPoint y: 194, endPoint x: 60, endPoint y: 195, distance: 36.3
click at [60, 195] on div "**********" at bounding box center [135, 148] width 150 height 149
click at [124, 192] on div "**********" at bounding box center [132, 196] width 117 height 13
click at [156, 201] on div "**********" at bounding box center [132, 201] width 117 height 8
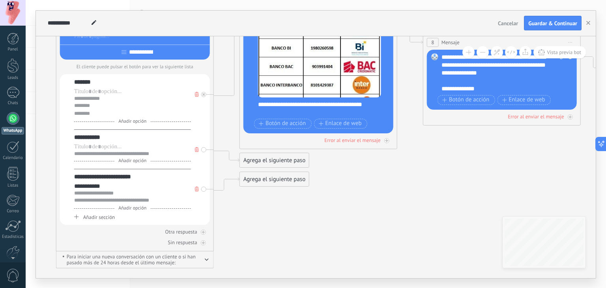
click at [161, 202] on div "**********" at bounding box center [132, 201] width 117 height 8
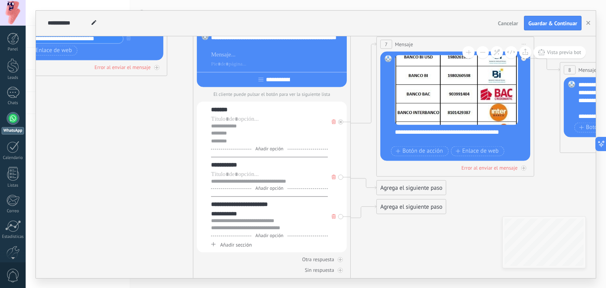
drag, startPoint x: 245, startPoint y: 154, endPoint x: 149, endPoint y: 155, distance: 95.5
click at [149, 155] on icon at bounding box center [351, 117] width 1265 height 703
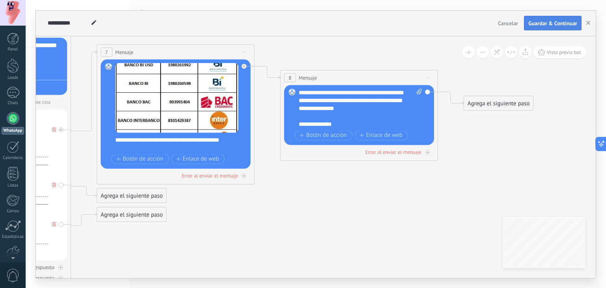
click at [543, 24] on span "Guardar & Continuar" at bounding box center [553, 24] width 49 height 6
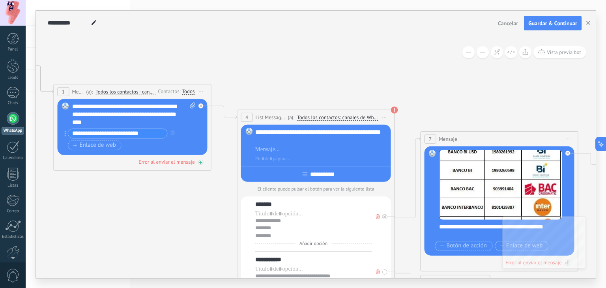
click at [175, 161] on div "Error al enviar el mensaje" at bounding box center [167, 161] width 56 height 7
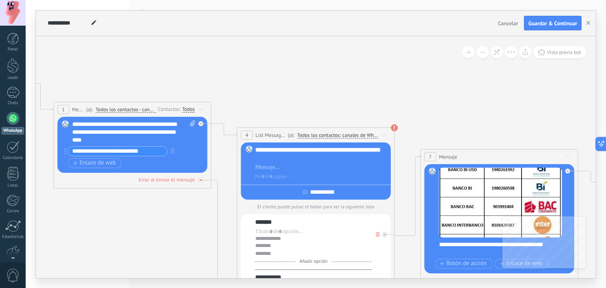
click at [0, 0] on icon at bounding box center [0, 0] width 0 height 0
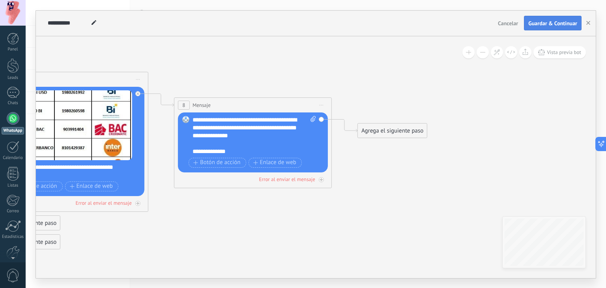
click at [560, 26] on span "Guardar & Continuar" at bounding box center [553, 24] width 49 height 6
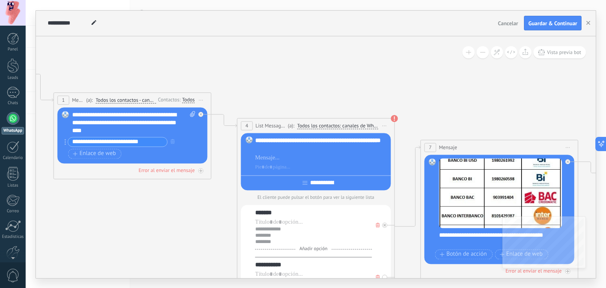
click at [94, 22] on use at bounding box center [94, 22] width 5 height 5
drag, startPoint x: 85, startPoint y: 22, endPoint x: 42, endPoint y: 21, distance: 42.7
click at [42, 21] on div "**********" at bounding box center [316, 24] width 560 height 26
type input "*****"
click at [550, 24] on span "Guardar & Continuar" at bounding box center [553, 24] width 49 height 6
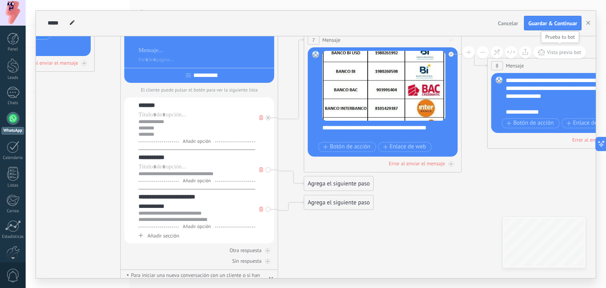
click at [562, 51] on span "Vista previa bot" at bounding box center [564, 52] width 34 height 7
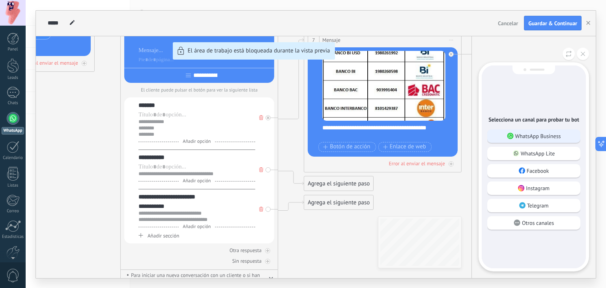
click at [564, 138] on div "WhatsApp Business" at bounding box center [533, 135] width 93 height 13
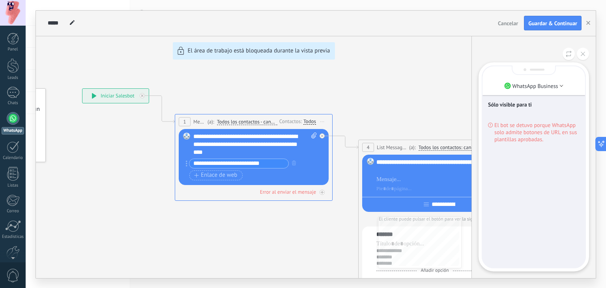
click at [234, 158] on div "**********" at bounding box center [316, 145] width 560 height 268
click at [270, 161] on div "**********" at bounding box center [316, 145] width 560 height 268
click at [267, 168] on div "**********" at bounding box center [316, 145] width 560 height 268
click at [539, 136] on span "El bot se detuvo porque WhatsApp solo admite botones de URL en sus plantillas a…" at bounding box center [537, 132] width 85 height 21
click at [544, 26] on span "Guardar & Continuar" at bounding box center [553, 24] width 49 height 6
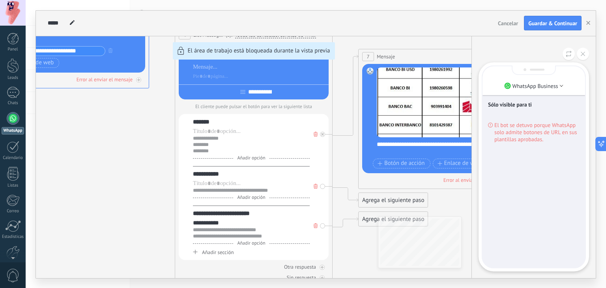
click at [77, 155] on div "**********" at bounding box center [316, 145] width 560 height 268
click at [583, 54] on use at bounding box center [583, 54] width 4 height 4
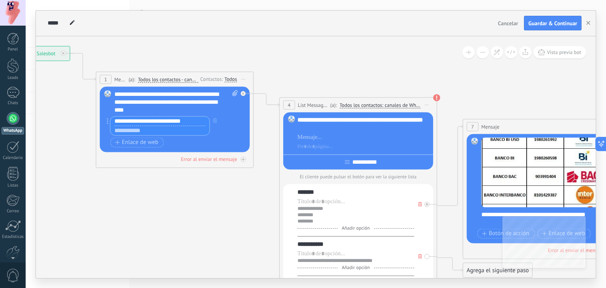
drag, startPoint x: 195, startPoint y: 122, endPoint x: 109, endPoint y: 127, distance: 85.8
click at [109, 127] on div "**********" at bounding box center [158, 125] width 103 height 19
click at [163, 206] on icon at bounding box center [438, 213] width 1265 height 730
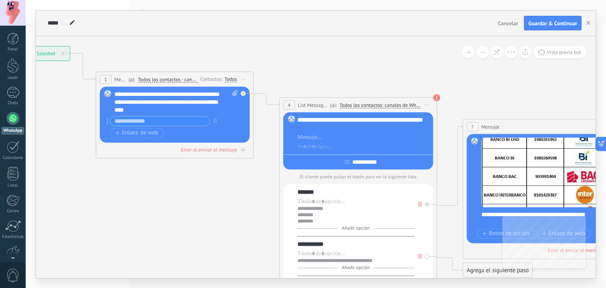
click at [143, 120] on input "text" at bounding box center [160, 120] width 99 height 9
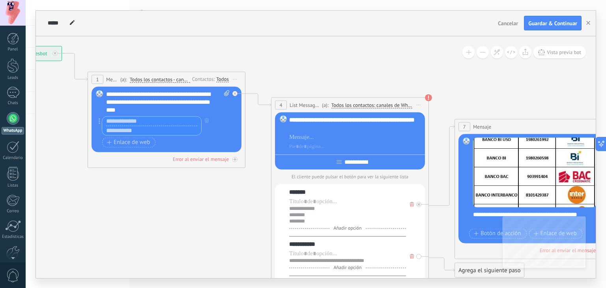
click at [225, 92] on icon at bounding box center [226, 93] width 5 height 6
click input "Subir" at bounding box center [0, 0] width 0 height 0
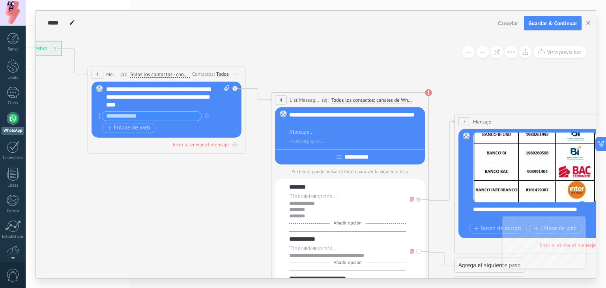
click at [161, 113] on input "text" at bounding box center [151, 115] width 99 height 9
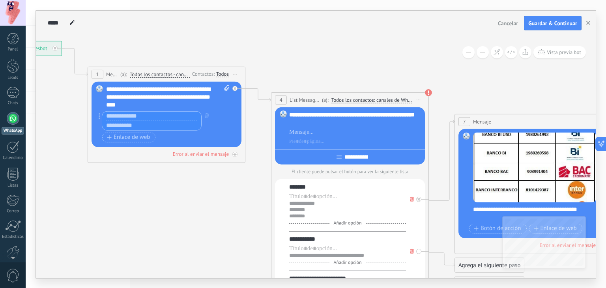
click at [227, 87] on icon at bounding box center [226, 88] width 5 height 6
click input "Subir" at bounding box center [0, 0] width 0 height 0
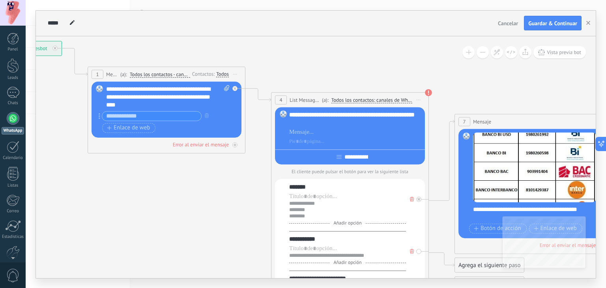
click at [182, 105] on div "**********" at bounding box center [168, 97] width 124 height 24
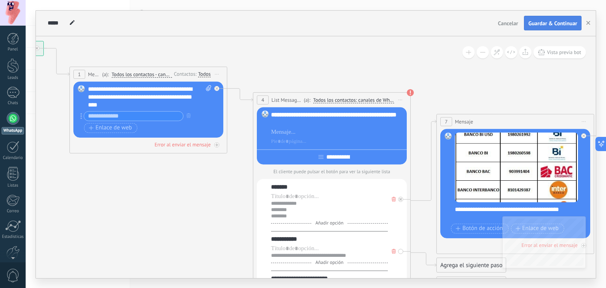
click at [541, 22] on span "Guardar & Continuar" at bounding box center [553, 24] width 49 height 6
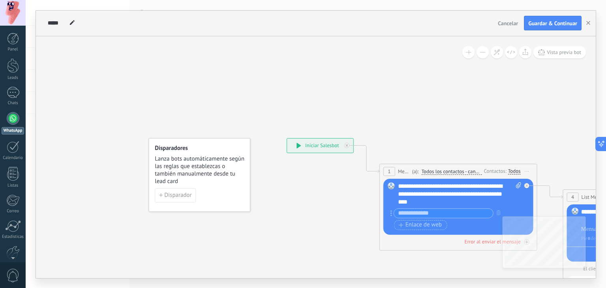
click at [319, 149] on div "**********" at bounding box center [320, 146] width 66 height 14
click at [295, 148] on div "**********" at bounding box center [320, 146] width 66 height 14
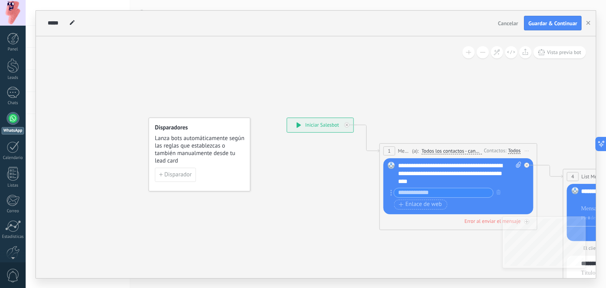
click at [313, 126] on div "**********" at bounding box center [320, 125] width 66 height 14
click at [298, 124] on icon at bounding box center [299, 125] width 4 height 6
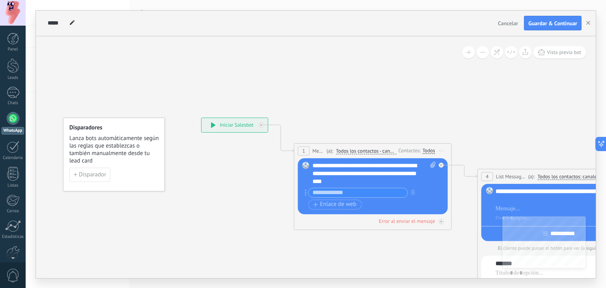
click at [239, 123] on div "**********" at bounding box center [235, 125] width 66 height 14
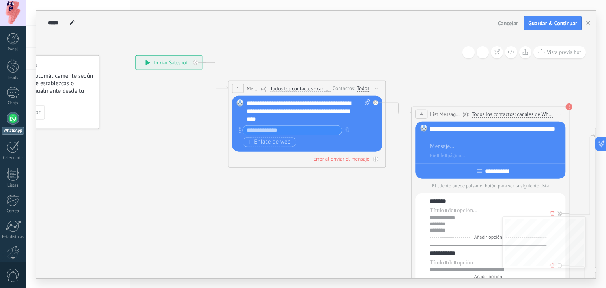
drag, startPoint x: 190, startPoint y: 164, endPoint x: 124, endPoint y: 101, distance: 91.0
click at [124, 101] on icon at bounding box center [570, 223] width 1265 height 730
click at [161, 62] on div "**********" at bounding box center [169, 63] width 66 height 14
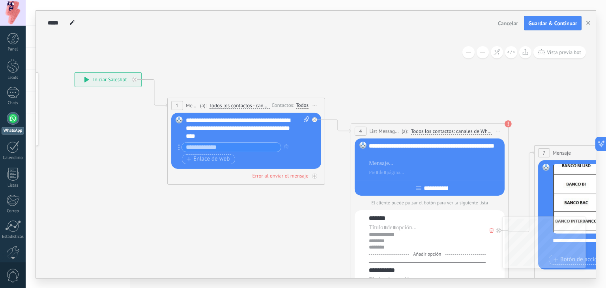
drag, startPoint x: 189, startPoint y: 96, endPoint x: 128, endPoint y: 113, distance: 63.4
click at [128, 113] on icon at bounding box center [509, 240] width 1265 height 730
click at [197, 148] on input "text" at bounding box center [231, 147] width 99 height 9
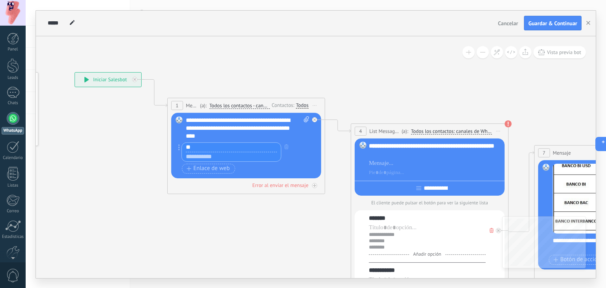
type input "*"
type input "**********"
click at [102, 79] on div "**********" at bounding box center [108, 80] width 66 height 14
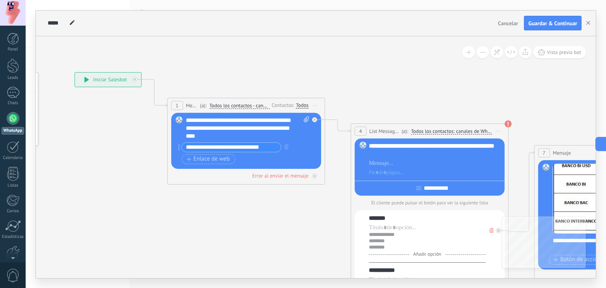
click at [94, 78] on div "**********" at bounding box center [108, 80] width 66 height 14
click at [177, 105] on span "1" at bounding box center [177, 105] width 3 height 7
click at [158, 103] on icon at bounding box center [155, 93] width 26 height 28
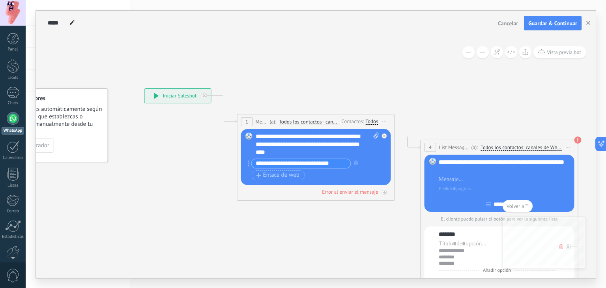
click at [164, 94] on div "**********" at bounding box center [178, 96] width 66 height 14
click at [542, 28] on button "Guardar & Continuar" at bounding box center [553, 23] width 58 height 15
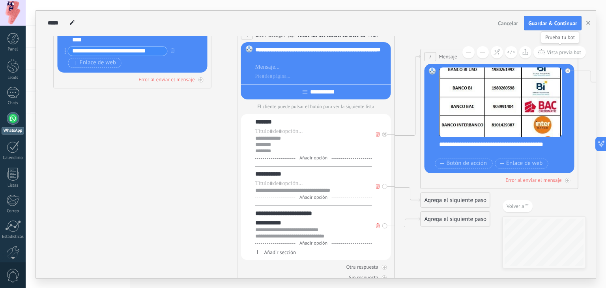
click at [551, 49] on span "Vista previa bot" at bounding box center [564, 52] width 34 height 7
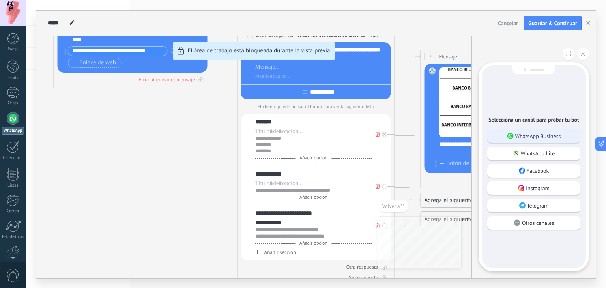
click at [528, 139] on p "WhatsApp Business" at bounding box center [538, 136] width 46 height 7
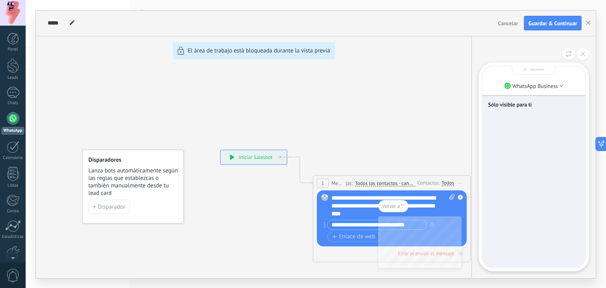
click at [248, 158] on div "**********" at bounding box center [316, 145] width 560 height 268
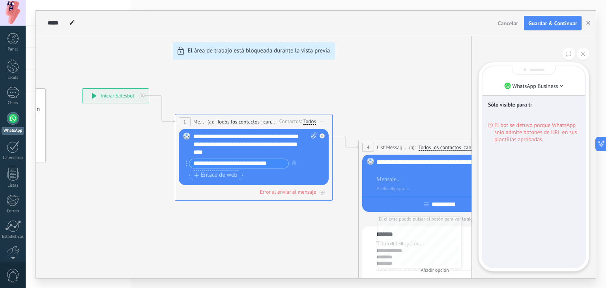
drag, startPoint x: 309, startPoint y: 120, endPoint x: 255, endPoint y: 112, distance: 53.9
click at [255, 112] on div "**********" at bounding box center [316, 145] width 560 height 268
click at [195, 118] on div "**********" at bounding box center [316, 145] width 560 height 268
click at [188, 120] on div "**********" at bounding box center [316, 145] width 560 height 268
click at [569, 56] on icon at bounding box center [569, 54] width 6 height 7
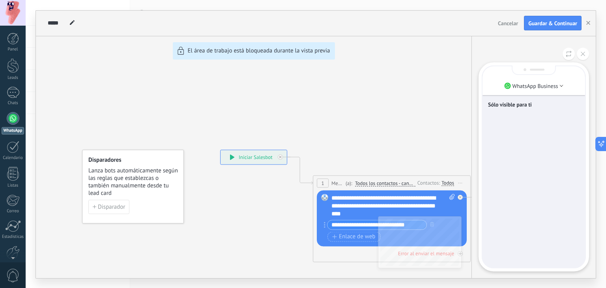
click at [259, 158] on div "**********" at bounding box center [316, 145] width 560 height 268
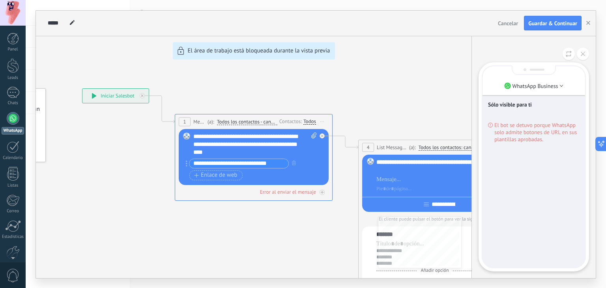
click at [322, 193] on div "**********" at bounding box center [316, 145] width 560 height 268
click at [320, 191] on div "**********" at bounding box center [316, 145] width 560 height 268
click at [324, 192] on div "**********" at bounding box center [316, 145] width 560 height 268
click at [296, 163] on div "**********" at bounding box center [316, 145] width 560 height 268
click at [291, 191] on div "**********" at bounding box center [316, 145] width 560 height 268
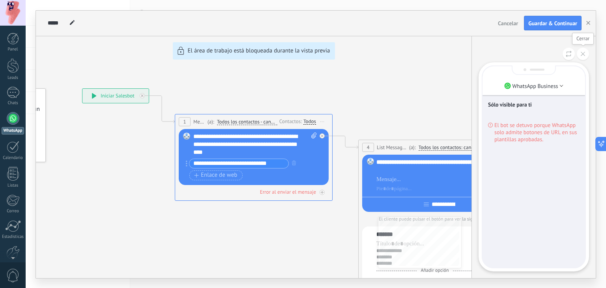
click at [587, 54] on button at bounding box center [583, 54] width 12 height 12
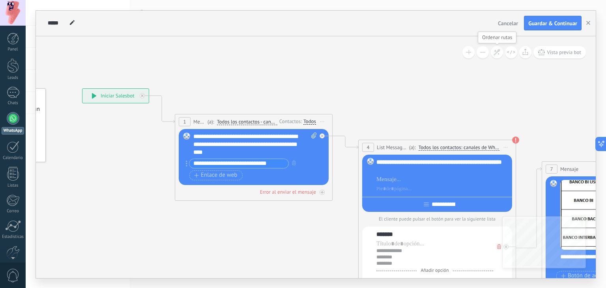
click at [496, 53] on icon at bounding box center [497, 52] width 7 height 7
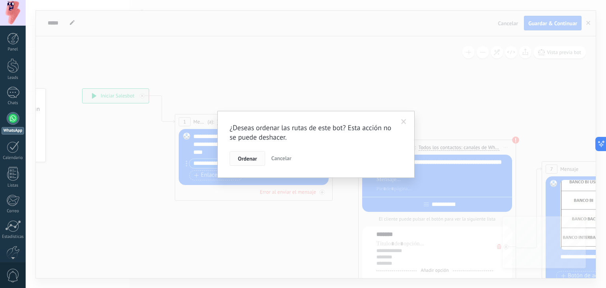
click at [244, 160] on span "Ordenar" at bounding box center [247, 159] width 19 height 6
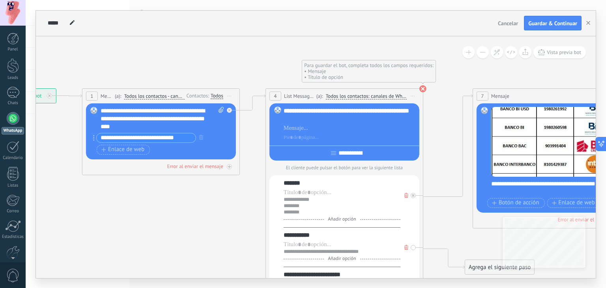
click at [422, 86] on use at bounding box center [423, 88] width 7 height 7
click at [422, 86] on icon at bounding box center [436, 218] width 1288 height 655
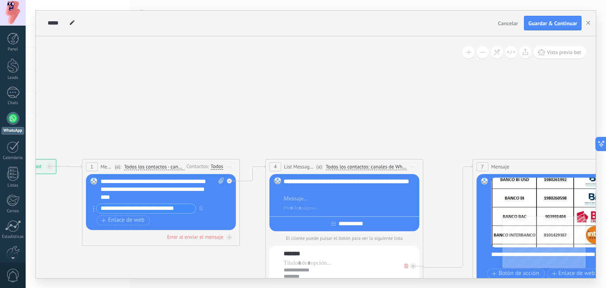
click at [564, 30] on div "***** BOT 1 Cancelar Actualización Cancelar Guardar & Continuar" at bounding box center [316, 24] width 560 height 26
click at [567, 24] on span "Guardar & Continuar" at bounding box center [553, 24] width 49 height 6
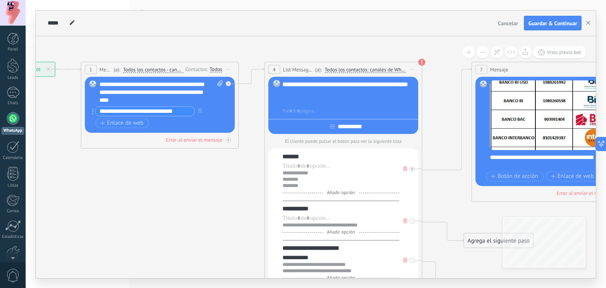
click at [296, 102] on div at bounding box center [349, 101] width 133 height 8
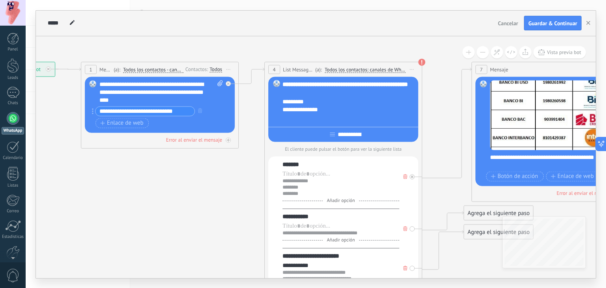
click at [327, 107] on div "**********" at bounding box center [349, 109] width 133 height 8
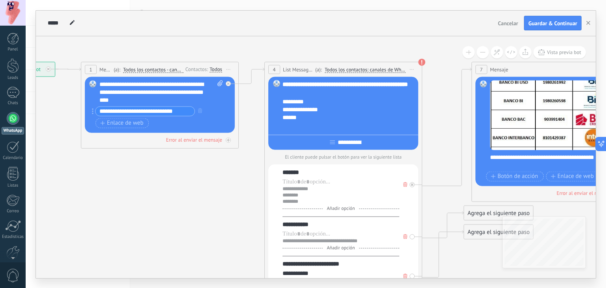
click at [433, 144] on icon at bounding box center [435, 191] width 1288 height 655
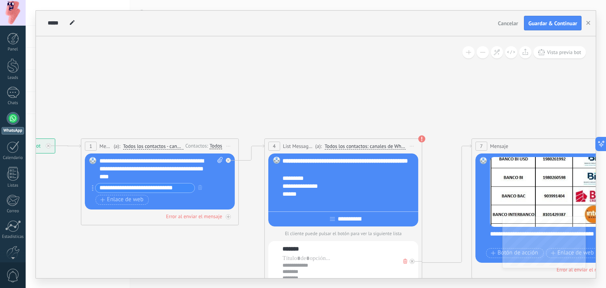
click at [551, 63] on icon at bounding box center [435, 268] width 1288 height 655
click at [560, 54] on span "Vista previa bot" at bounding box center [564, 52] width 34 height 7
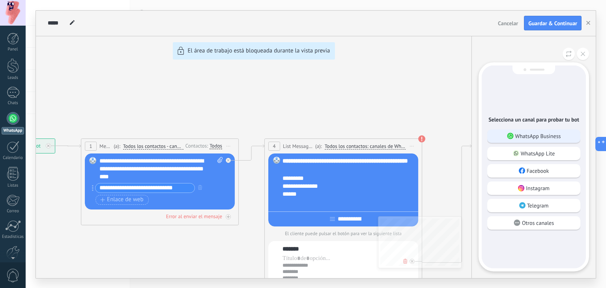
click at [549, 129] on div "WhatsApp Business" at bounding box center [533, 135] width 93 height 13
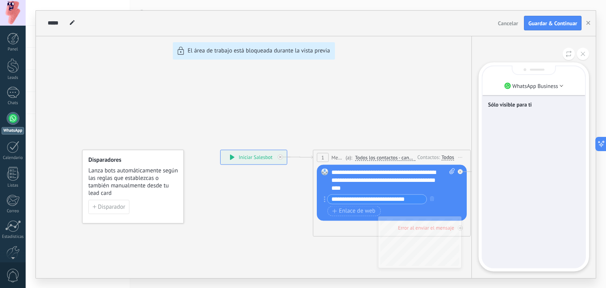
click at [235, 160] on div "**********" at bounding box center [316, 145] width 560 height 268
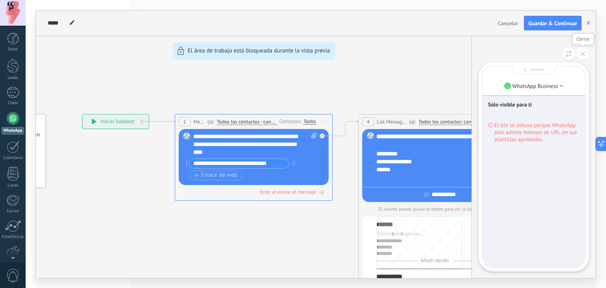
click at [580, 52] on button at bounding box center [583, 54] width 12 height 12
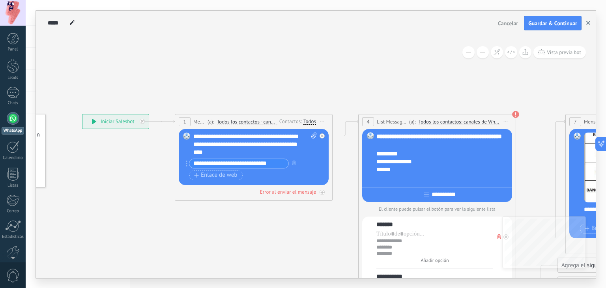
click at [589, 18] on button "button" at bounding box center [589, 23] width 12 height 15
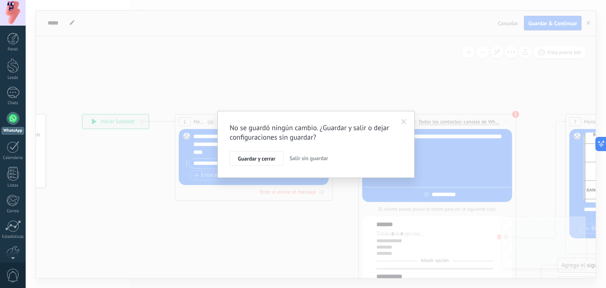
click at [302, 160] on span "Salir sin guardar" at bounding box center [309, 158] width 39 height 7
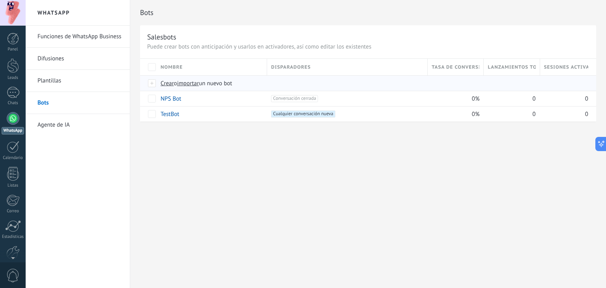
click at [151, 82] on div at bounding box center [152, 83] width 9 height 7
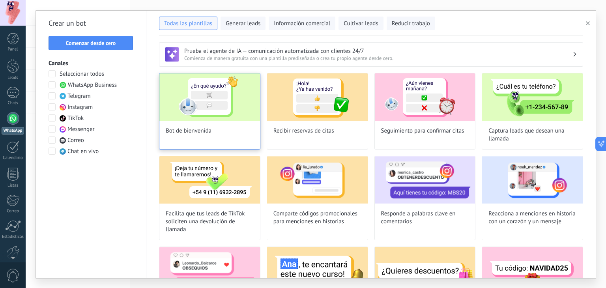
click at [221, 115] on img at bounding box center [209, 96] width 101 height 47
type input "**********"
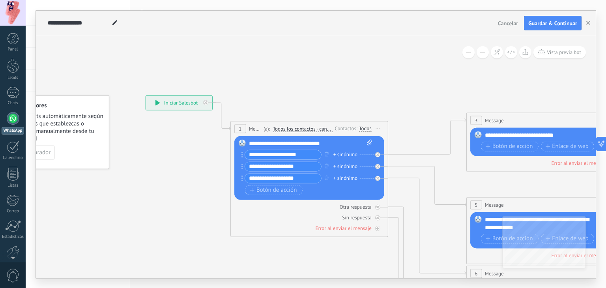
click at [265, 157] on input "**********" at bounding box center [283, 154] width 76 height 9
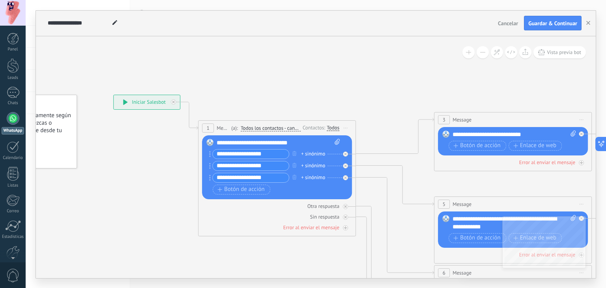
click at [268, 155] on input "**********" at bounding box center [251, 154] width 76 height 9
type input "*"
type input "**********"
click at [293, 166] on icon "button" at bounding box center [294, 165] width 4 height 5
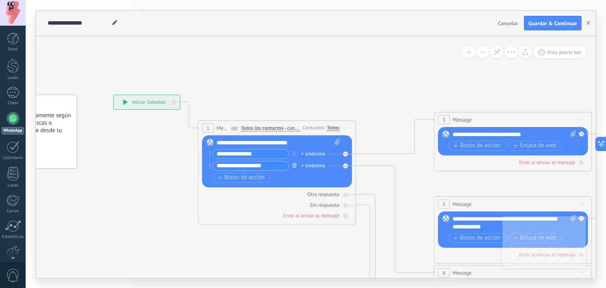
click at [294, 166] on icon "button" at bounding box center [294, 165] width 4 height 5
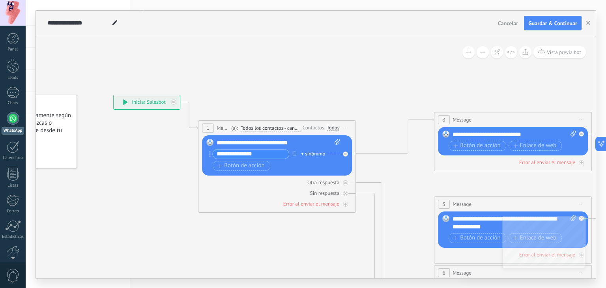
click at [305, 152] on div "+ sinónimo" at bounding box center [313, 154] width 24 height 8
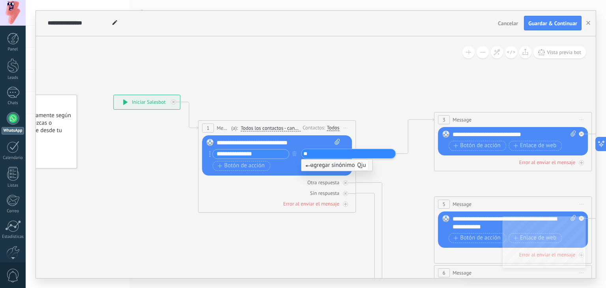
type input "*"
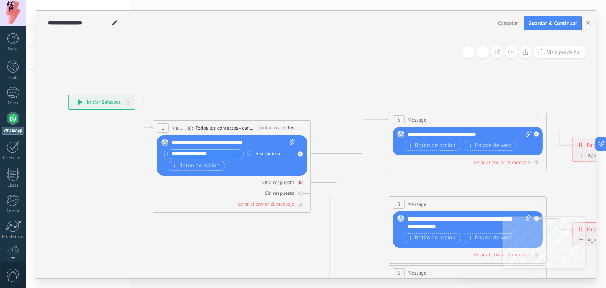
click at [301, 182] on icon at bounding box center [300, 183] width 3 height 3
click at [359, 96] on icon at bounding box center [486, 291] width 1230 height 789
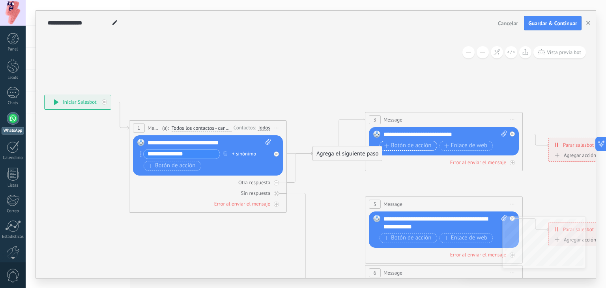
click at [414, 142] on span "Botón de acción" at bounding box center [407, 145] width 47 height 6
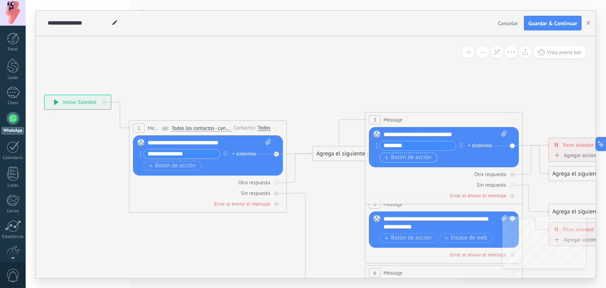
type input "********"
click at [405, 157] on span "Botón de acción" at bounding box center [407, 157] width 47 height 6
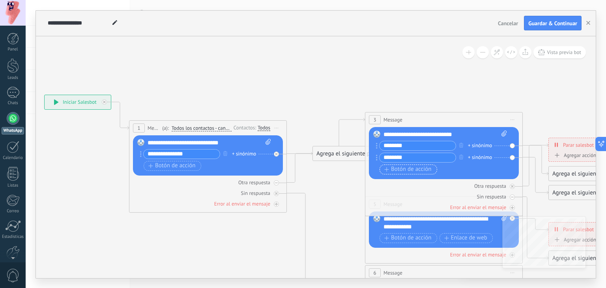
type input "********"
click at [403, 172] on span "Botón de acción" at bounding box center [407, 169] width 47 height 6
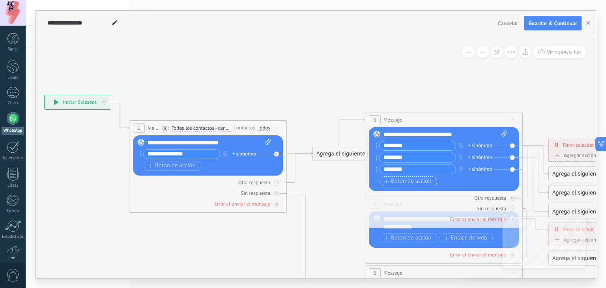
type input "********"
click at [404, 179] on span "Botón de acción" at bounding box center [407, 181] width 47 height 6
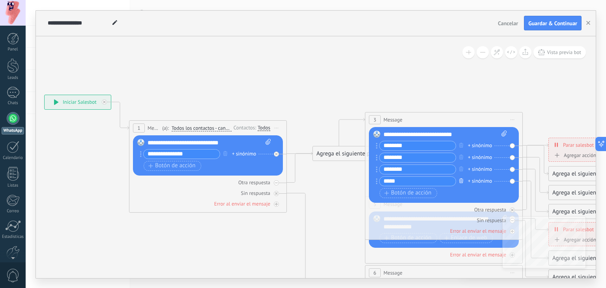
type input "*****"
click at [461, 180] on icon "button" at bounding box center [461, 180] width 4 height 5
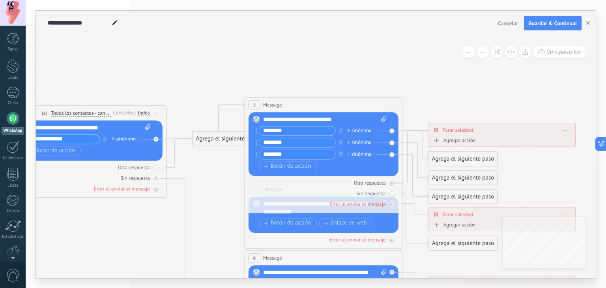
click at [450, 160] on div "Agrega el siguiente paso" at bounding box center [463, 158] width 69 height 13
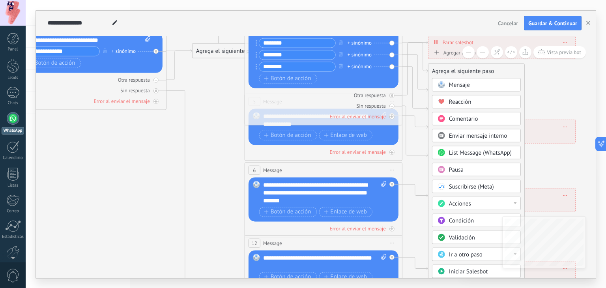
click at [466, 202] on span "Acciones" at bounding box center [460, 203] width 22 height 7
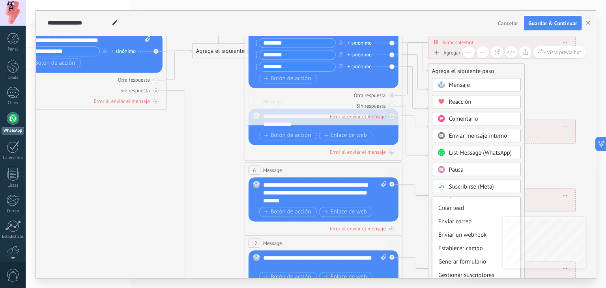
scroll to position [96, 0]
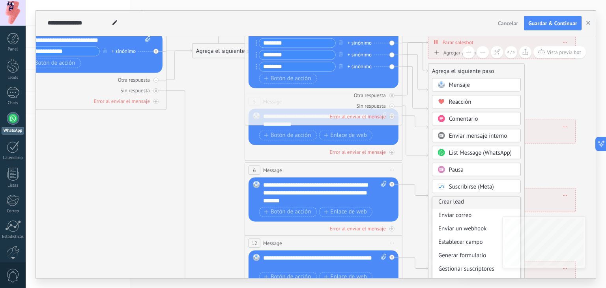
click at [470, 201] on div "Crear lead" at bounding box center [477, 201] width 88 height 13
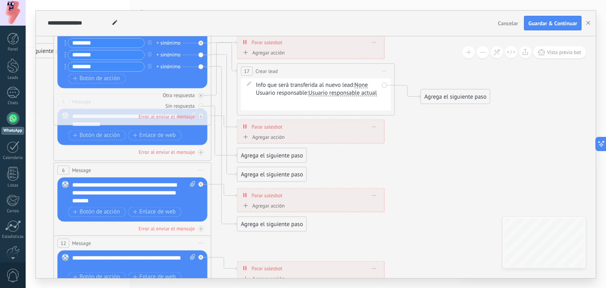
click at [276, 82] on div "Info que será transferida al nuevo lead: Seleccionar todo Presupuesto Etiquetas…" at bounding box center [317, 85] width 123 height 8
click at [346, 88] on div "Info que será transferida al nuevo lead: Seleccionar todo Presupuesto Etiquetas…" at bounding box center [317, 85] width 123 height 8
click at [368, 90] on span "Usuario responsable actual" at bounding box center [343, 93] width 68 height 6
click at [368, 90] on button "Usuario responsable actual" at bounding box center [354, 93] width 99 height 14
click at [328, 102] on li "[PERSON_NAME]" at bounding box center [349, 107] width 98 height 14
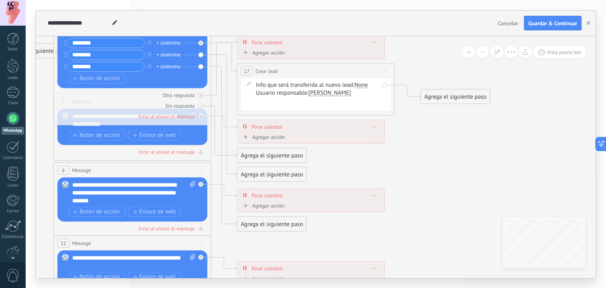
click at [276, 84] on div "Info que será transferida al nuevo lead: Seleccionar todo Presupuesto Etiquetas…" at bounding box center [317, 85] width 123 height 8
click at [246, 81] on span at bounding box center [249, 84] width 13 height 6
click at [249, 83] on icon at bounding box center [249, 83] width 5 height 5
click at [248, 84] on icon at bounding box center [249, 83] width 5 height 5
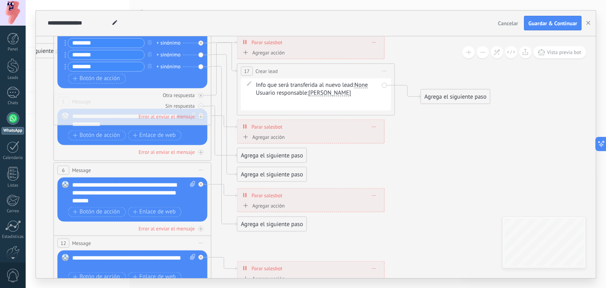
click at [248, 84] on icon at bounding box center [249, 83] width 5 height 5
click at [360, 82] on div "None" at bounding box center [360, 85] width 13 height 6
click at [432, 131] on icon at bounding box center [150, 192] width 1230 height 797
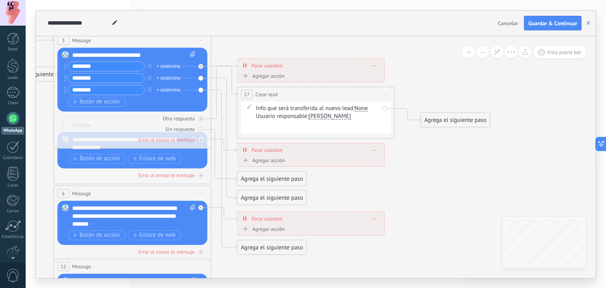
click at [245, 73] on div "Agregar acción" at bounding box center [263, 76] width 44 height 6
click at [245, 73] on button "Conversación marcada como cerrada" at bounding box center [286, 76] width 99 height 14
click at [281, 86] on span "Iniciar Salesbot" at bounding box center [286, 89] width 96 height 7
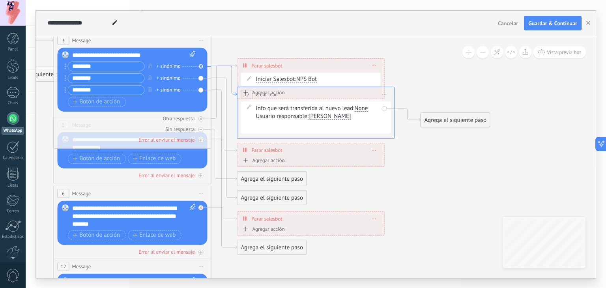
click at [233, 93] on icon at bounding box center [225, 81] width 26 height 30
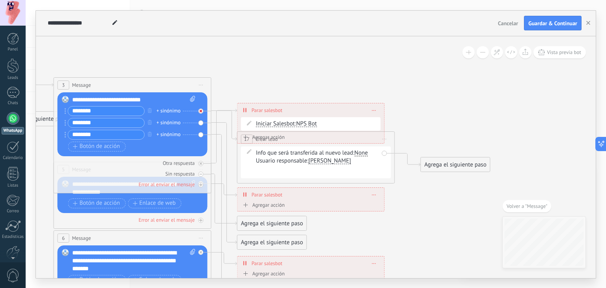
click at [232, 116] on icon at bounding box center [225, 212] width 26 height 202
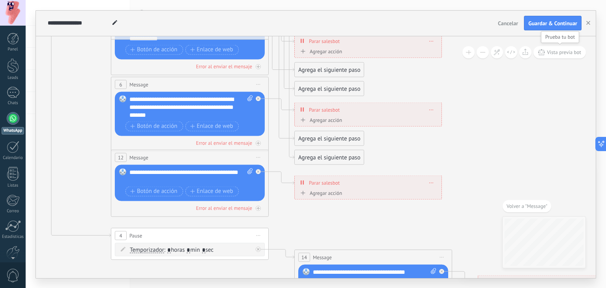
click at [560, 48] on button "Vista previa bot" at bounding box center [560, 52] width 52 height 12
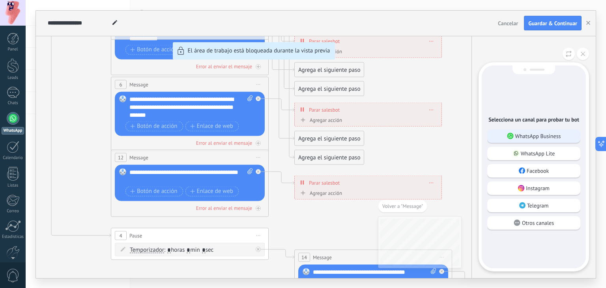
click at [543, 136] on p "WhatsApp Business" at bounding box center [538, 136] width 46 height 7
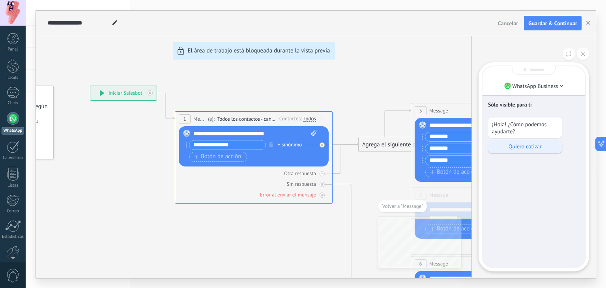
click at [536, 148] on p "Quiero cotizar" at bounding box center [525, 146] width 66 height 7
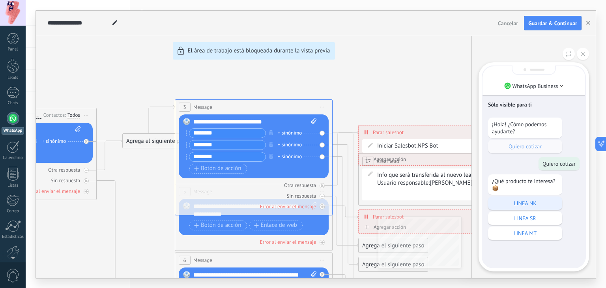
click at [526, 207] on p "LINEA NK" at bounding box center [525, 203] width 66 height 7
click at [284, 133] on div "**********" at bounding box center [316, 145] width 560 height 268
click at [585, 54] on button at bounding box center [583, 54] width 12 height 12
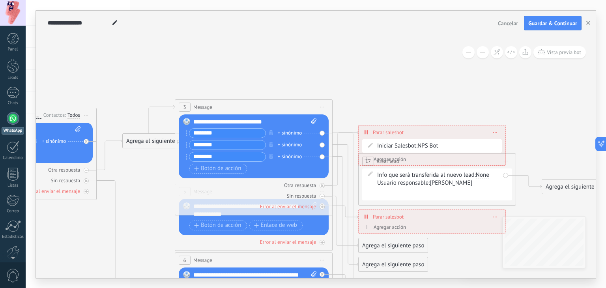
click at [282, 134] on div "+ sinónimo" at bounding box center [290, 133] width 24 height 8
type input "*****"
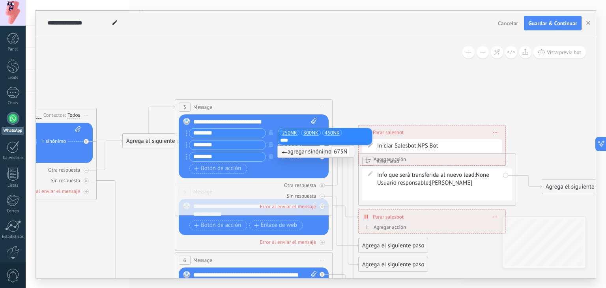
type input "*****"
click at [379, 111] on icon at bounding box center [272, 267] width 1230 height 764
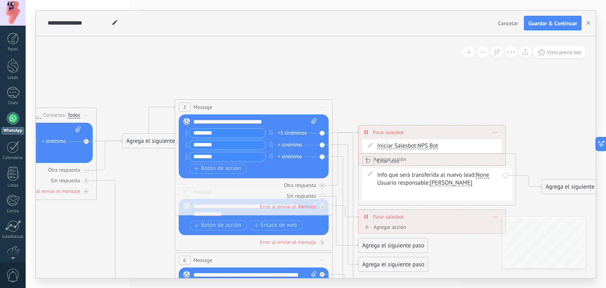
click at [289, 144] on div "+ sinónimo" at bounding box center [290, 145] width 24 height 8
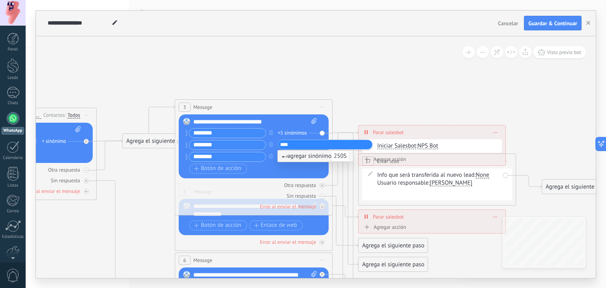
type input "*****"
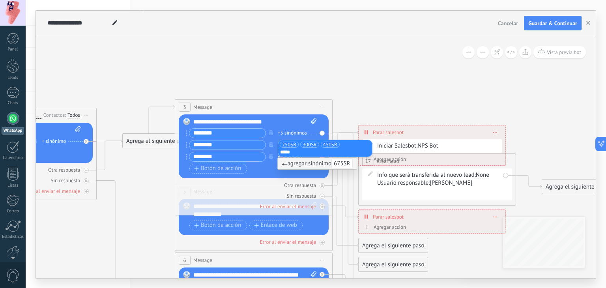
type input "******"
click at [353, 105] on icon at bounding box center [272, 267] width 1230 height 764
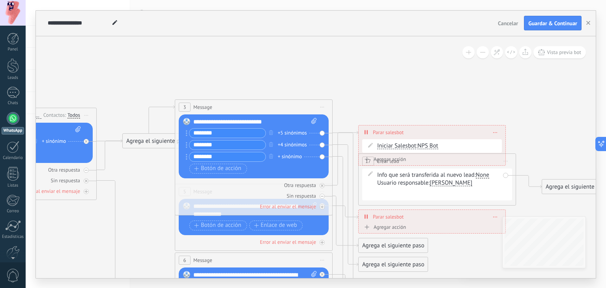
click at [287, 156] on div "+ sinónimo" at bounding box center [290, 157] width 24 height 8
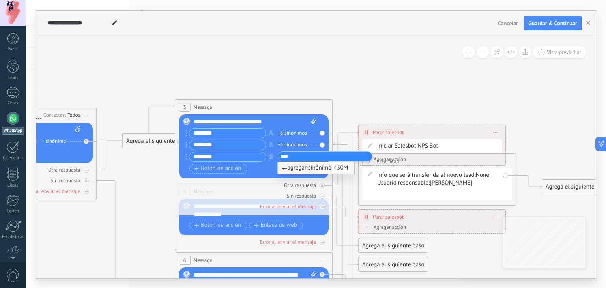
type input "*****"
type input "********"
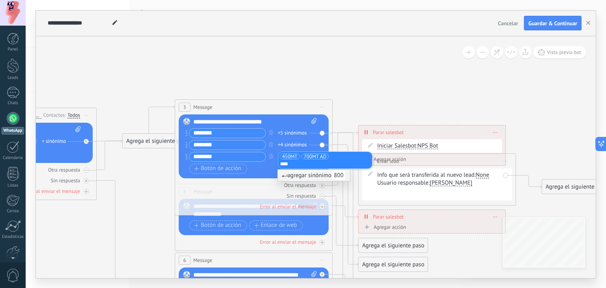
type input "*****"
type input "**********"
type input "******"
click at [375, 101] on icon at bounding box center [272, 267] width 1230 height 764
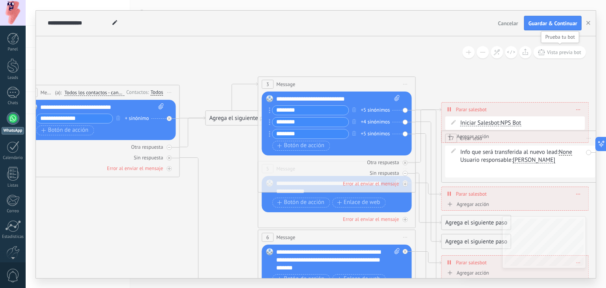
click at [558, 55] on button "Vista previa bot" at bounding box center [560, 52] width 52 height 12
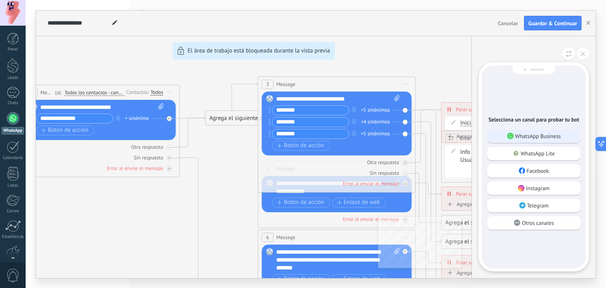
click at [519, 137] on p "WhatsApp Business" at bounding box center [538, 136] width 46 height 7
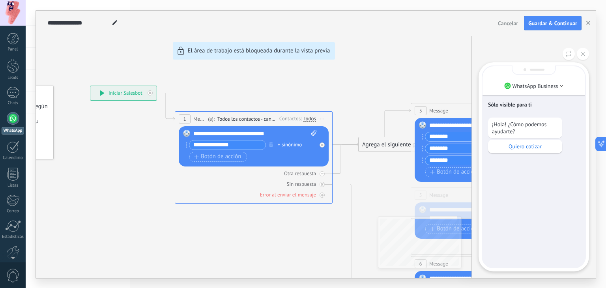
drag, startPoint x: 544, startPoint y: 145, endPoint x: 551, endPoint y: 147, distance: 7.4
click at [551, 147] on p "Quiero cotizar" at bounding box center [525, 146] width 66 height 7
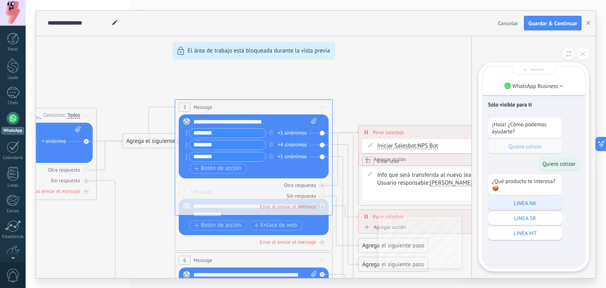
click at [532, 204] on p "LINEA NK" at bounding box center [525, 203] width 66 height 7
click at [536, 202] on div "¿Qué producto te interesa? 📦 LINEA NK LINEA SR LINEA MT" at bounding box center [534, 207] width 92 height 66
click at [568, 254] on p "LINEA NK" at bounding box center [564, 250] width 23 height 7
click at [517, 216] on p "LINEA SR" at bounding box center [525, 218] width 66 height 7
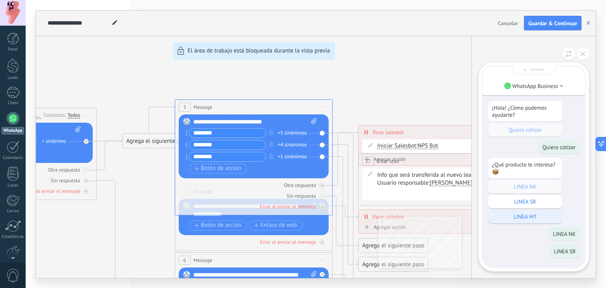
click at [523, 214] on p "LINEA MT" at bounding box center [525, 216] width 66 height 7
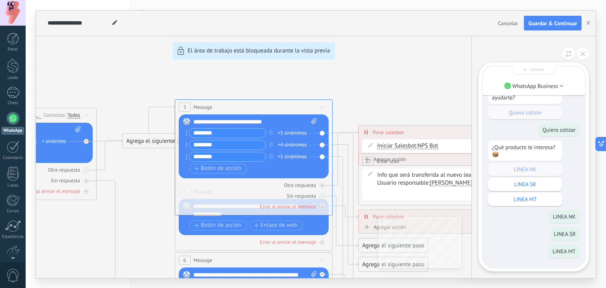
click at [571, 214] on p "LINEA NK" at bounding box center [564, 216] width 23 height 7
click at [583, 52] on icon at bounding box center [583, 54] width 4 height 4
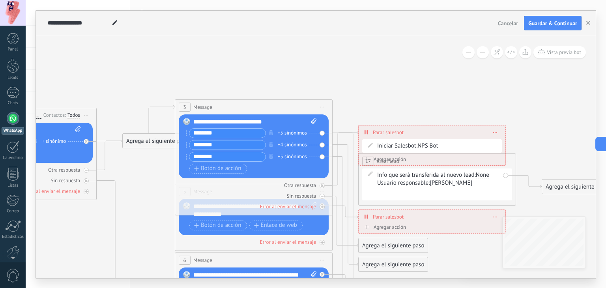
click at [493, 134] on div "**********" at bounding box center [432, 133] width 147 height 14
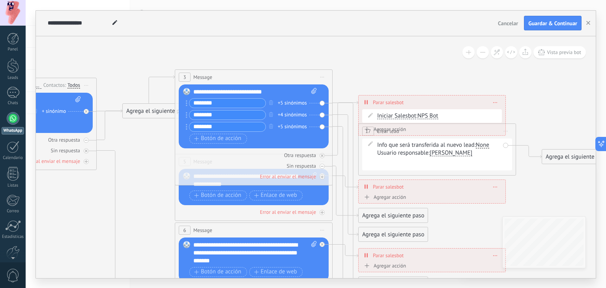
click at [489, 152] on div "Usuario responsable: [PERSON_NAME] Usuario responsable actual [PERSON_NAME] [PE…" at bounding box center [438, 153] width 123 height 8
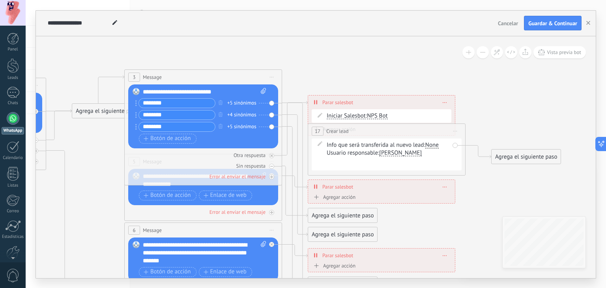
click at [529, 150] on div "Agrega el siguiente paso" at bounding box center [526, 156] width 69 height 13
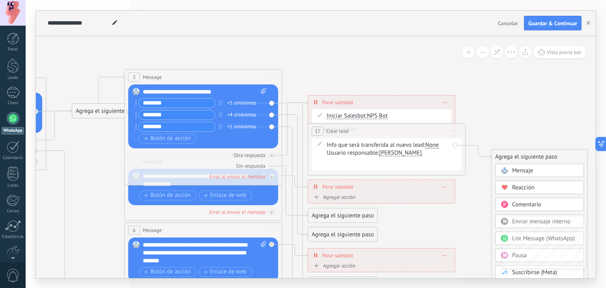
click at [535, 140] on icon at bounding box center [221, 237] width 1230 height 764
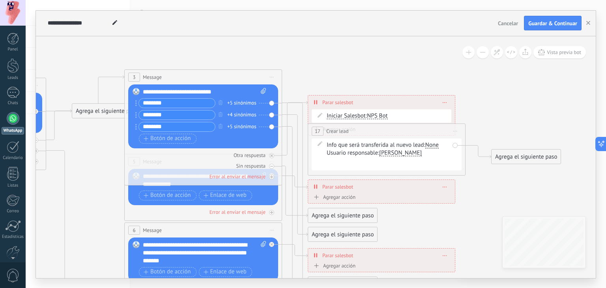
click at [455, 134] on span "Iniciar vista previa aquí Cambiar nombre Duplicar [GEOGRAPHIC_DATA]" at bounding box center [455, 131] width 13 height 11
click at [470, 181] on div "Borrar" at bounding box center [491, 182] width 78 height 13
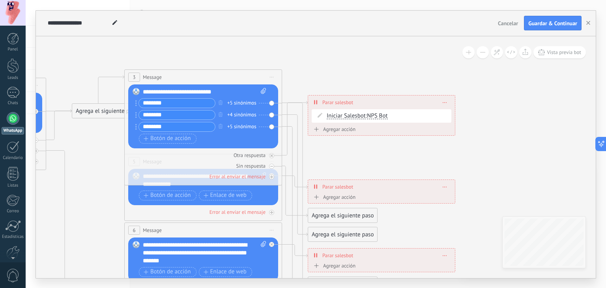
click at [444, 102] on icon at bounding box center [445, 102] width 4 height 1
click at [453, 112] on div "Borrar" at bounding box center [459, 113] width 35 height 13
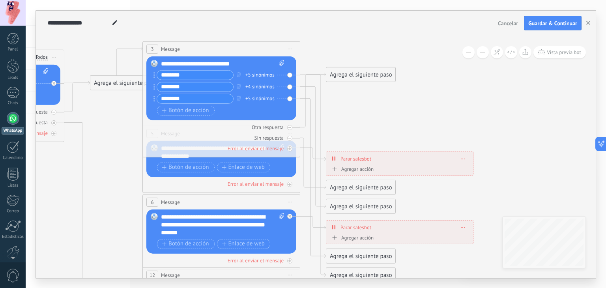
click at [464, 158] on icon at bounding box center [463, 158] width 4 height 1
click at [467, 167] on icon at bounding box center [469, 169] width 4 height 5
click at [463, 227] on span at bounding box center [463, 227] width 4 height 4
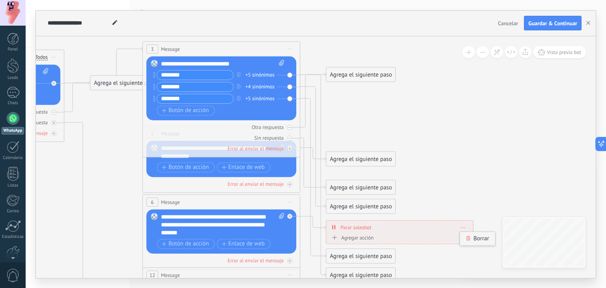
click at [470, 238] on icon at bounding box center [469, 238] width 4 height 5
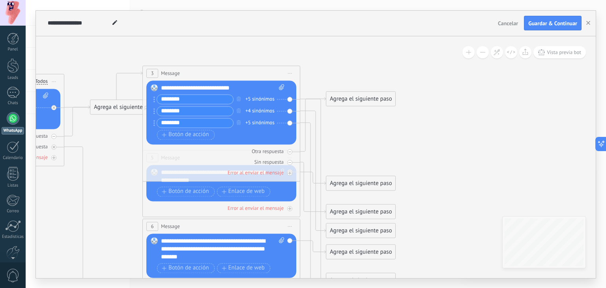
click at [356, 143] on icon at bounding box center [239, 249] width 1230 height 797
click at [0, 0] on icon at bounding box center [0, 0] width 0 height 0
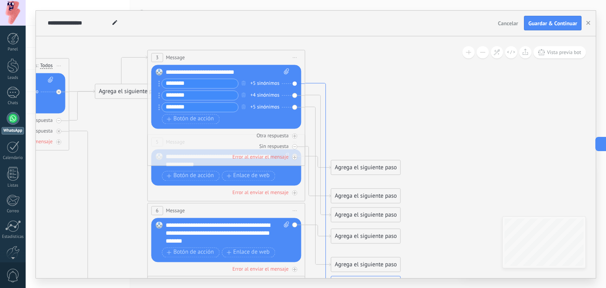
click at [325, 90] on icon at bounding box center [318, 184] width 26 height 202
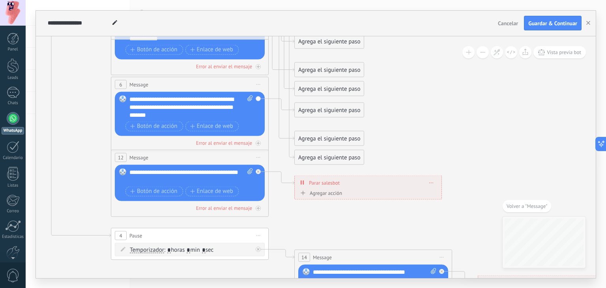
click at [430, 183] on span at bounding box center [432, 182] width 4 height 4
click at [439, 197] on div "Borrar" at bounding box center [446, 193] width 35 height 13
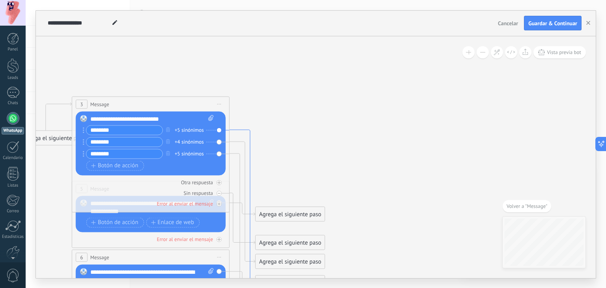
drag, startPoint x: 287, startPoint y: 208, endPoint x: 245, endPoint y: 129, distance: 89.5
click at [245, 130] on icon at bounding box center [243, 231] width 26 height 202
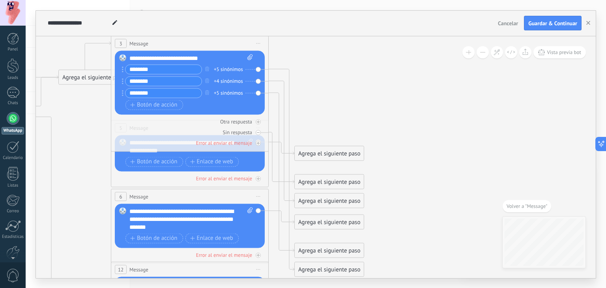
click at [304, 267] on div "Agrega el siguiente paso" at bounding box center [329, 269] width 69 height 13
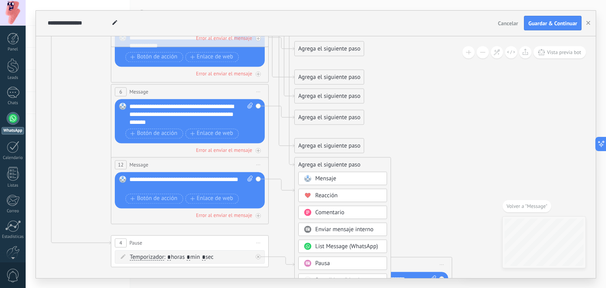
drag, startPoint x: 349, startPoint y: 183, endPoint x: 344, endPoint y: 171, distance: 12.8
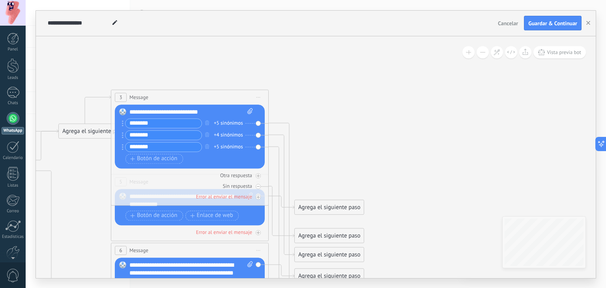
click at [232, 124] on div "+5 sinónimos" at bounding box center [228, 123] width 29 height 8
click at [338, 110] on icon at bounding box center [208, 273] width 1230 height 797
click at [260, 122] on div "Reemplazar Quitar Convertir a mensaje de voz Arrastre la imagen aquí para adjun…" at bounding box center [190, 137] width 150 height 64
click at [277, 123] on icon at bounding box center [282, 224] width 26 height 202
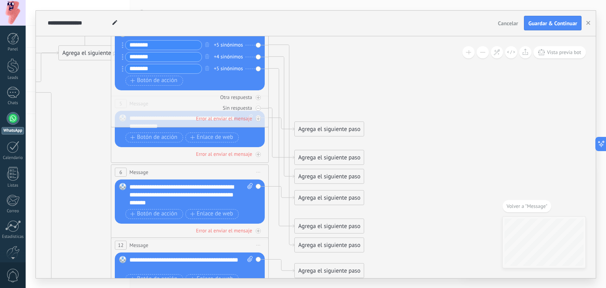
click at [328, 246] on div "Agrega el siguiente paso" at bounding box center [329, 245] width 69 height 13
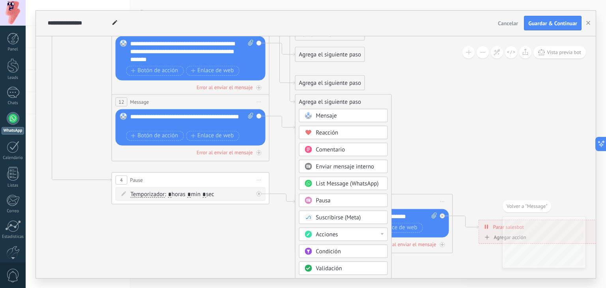
click at [355, 181] on span "List Message (WhatsApp)" at bounding box center [347, 183] width 63 height 7
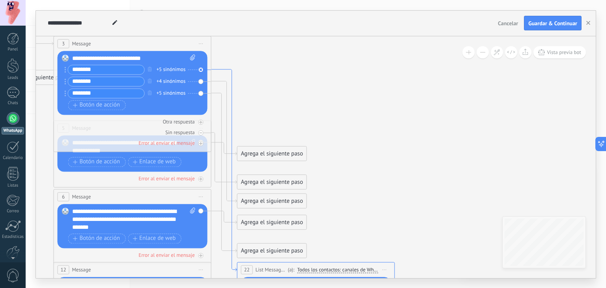
drag, startPoint x: 231, startPoint y: 83, endPoint x: 229, endPoint y: 69, distance: 14.7
click at [229, 69] on icon at bounding box center [225, 170] width 26 height 202
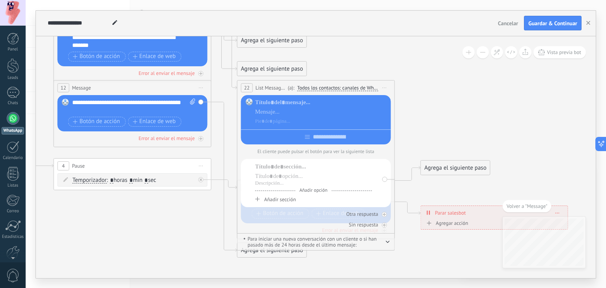
click at [369, 153] on p "El cliente puede pulsar el botón para ver la siguiente lista" at bounding box center [316, 152] width 150 height 6
click at [383, 87] on icon at bounding box center [385, 87] width 4 height 1
click at [399, 140] on div "Borrar" at bounding box center [421, 139] width 78 height 13
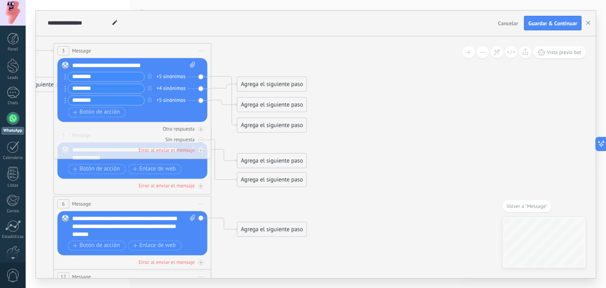
click at [252, 127] on div "Agrega el siguiente paso" at bounding box center [272, 125] width 69 height 13
